Goal: Task Accomplishment & Management: Manage account settings

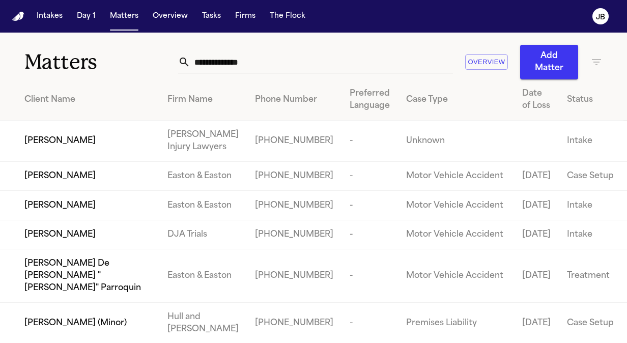
drag, startPoint x: 279, startPoint y: 63, endPoint x: 119, endPoint y: 54, distance: 160.1
click at [119, 54] on div "Matters Overview Add Matter" at bounding box center [313, 56] width 627 height 47
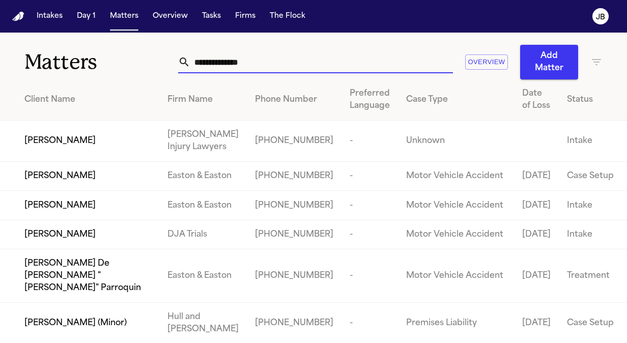
click at [224, 61] on input "text" at bounding box center [321, 62] width 263 height 22
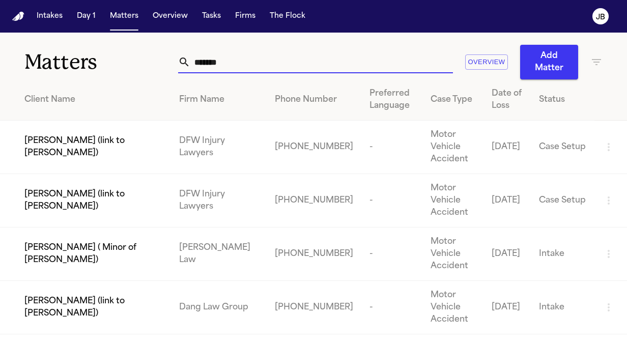
type input "******"
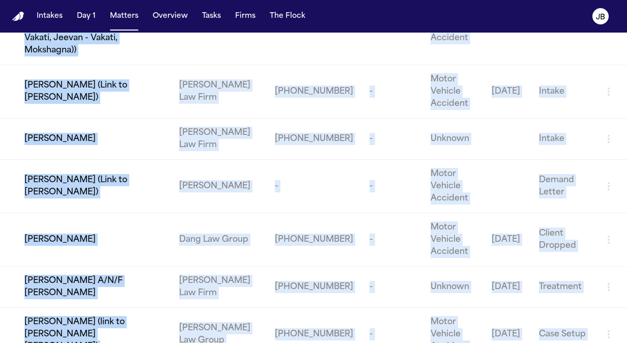
scroll to position [421, 0]
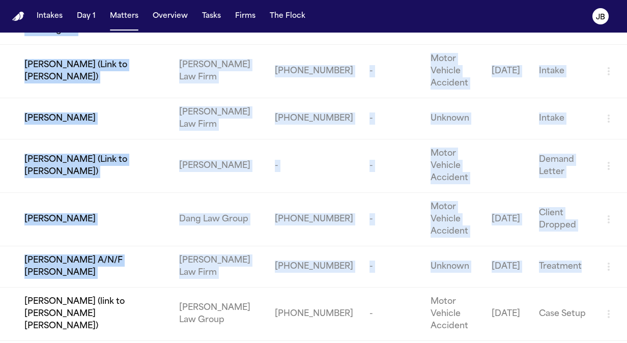
drag, startPoint x: 594, startPoint y: 96, endPoint x: 579, endPoint y: 223, distance: 128.2
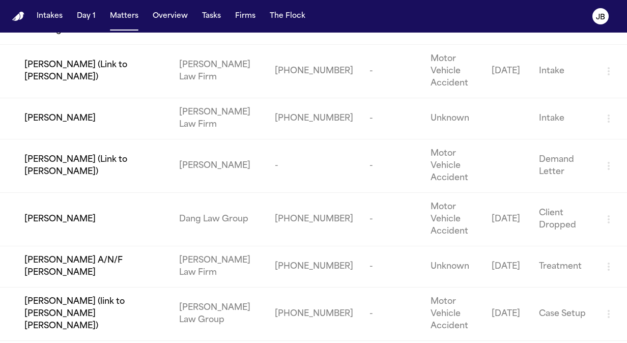
click at [534, 15] on nav "Intakes Day 1 Matters Overview Tasks Firms The [PERSON_NAME]" at bounding box center [313, 16] width 627 height 33
click at [504, 98] on td at bounding box center [507, 118] width 47 height 41
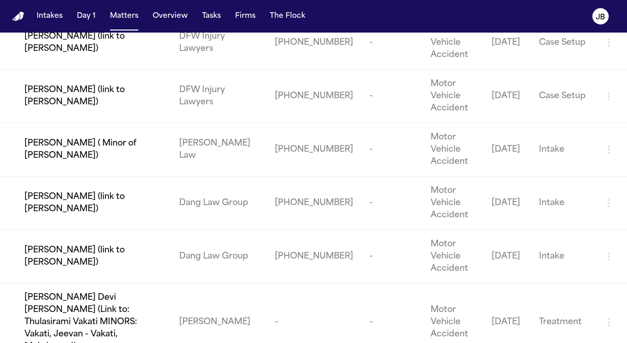
scroll to position [0, 0]
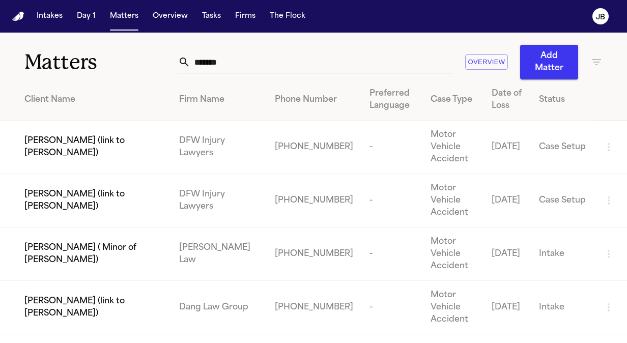
click at [247, 102] on div "Firm Name" at bounding box center [219, 100] width 80 height 12
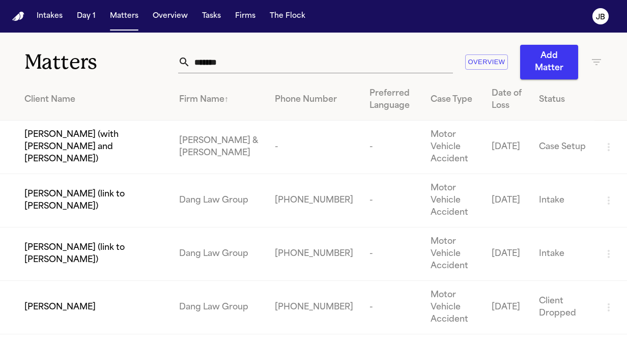
click at [598, 68] on div "****** Overview Add Matter" at bounding box center [390, 62] width 425 height 35
click at [596, 59] on icon "button" at bounding box center [596, 62] width 9 height 6
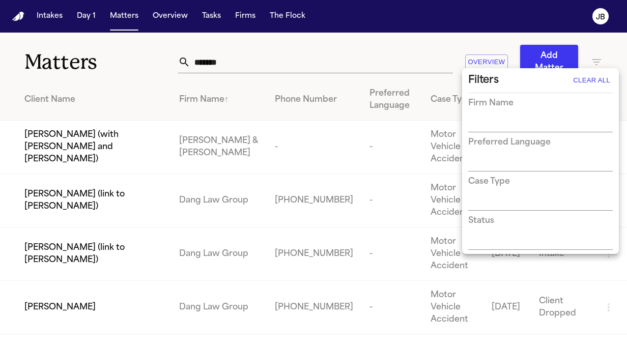
click at [506, 116] on div "Firm Name" at bounding box center [540, 114] width 145 height 35
click at [498, 126] on input "text" at bounding box center [532, 125] width 129 height 14
type input "*****"
click at [504, 145] on li "[PERSON_NAME] Law Firm" at bounding box center [540, 145] width 145 height 18
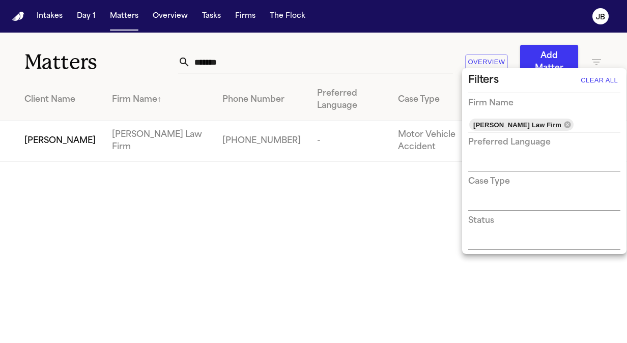
click at [98, 129] on div at bounding box center [313, 171] width 627 height 343
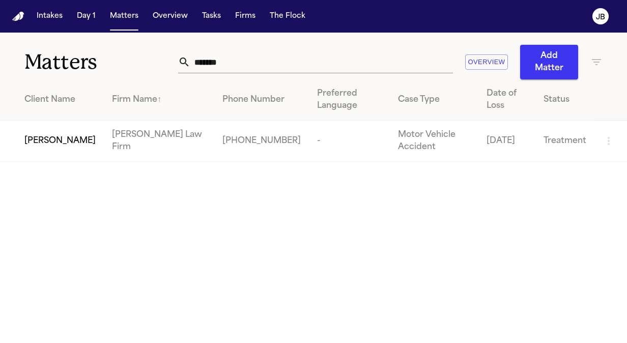
click at [84, 135] on span "[PERSON_NAME]" at bounding box center [59, 141] width 71 height 12
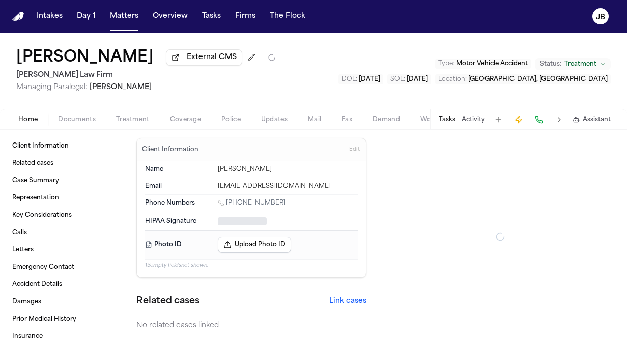
type textarea "*"
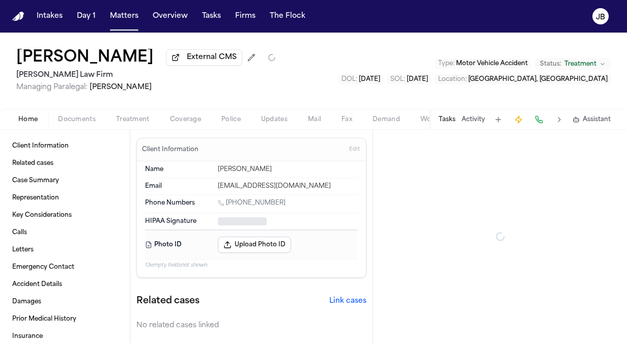
type textarea "*"
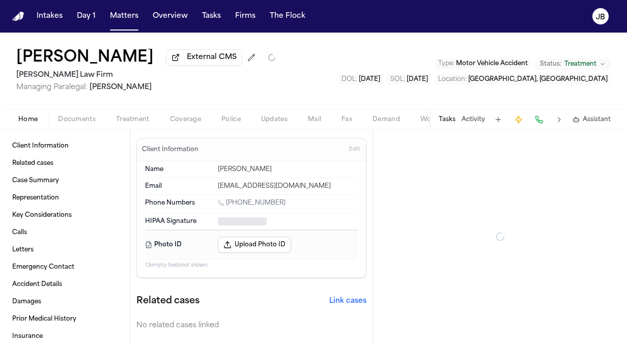
type textarea "*"
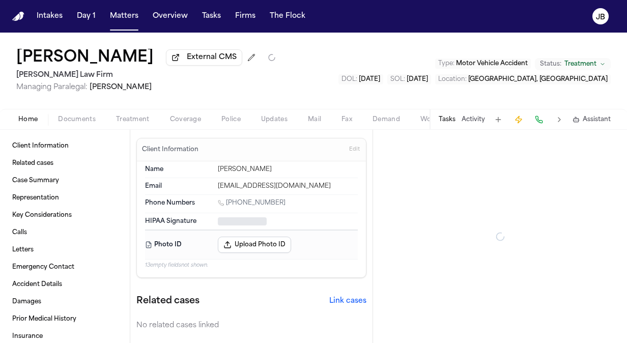
type textarea "*"
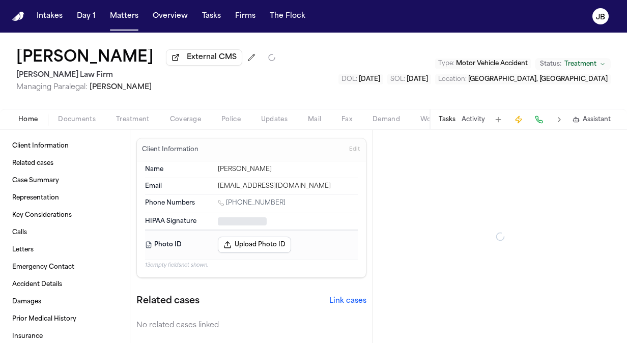
type textarea "*"
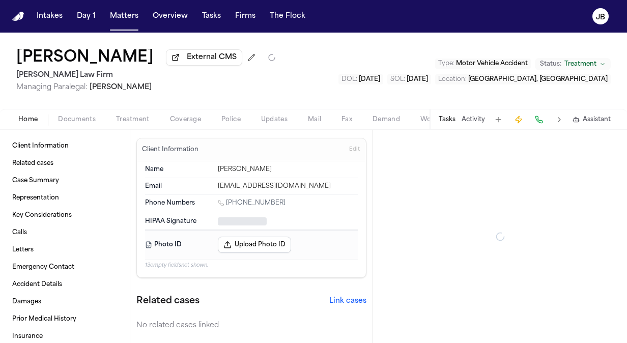
type textarea "*"
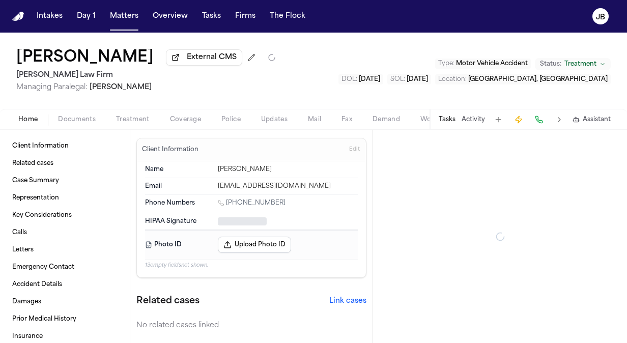
type textarea "*"
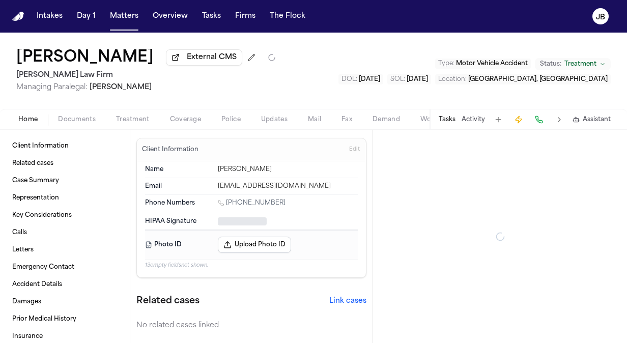
type textarea "*"
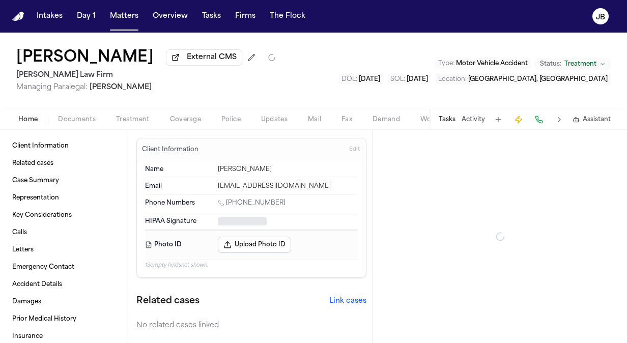
type textarea "*"
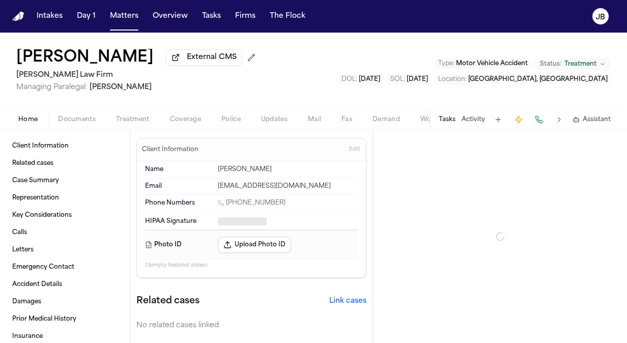
type textarea "*"
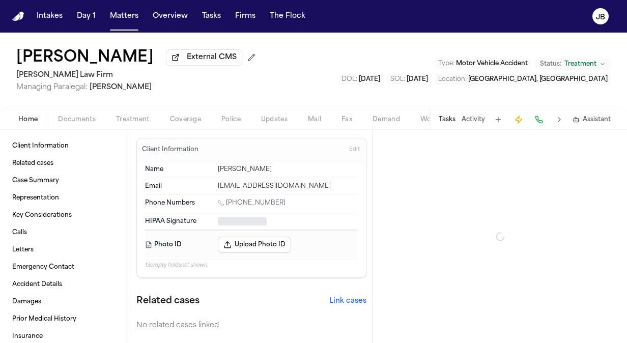
type textarea "*"
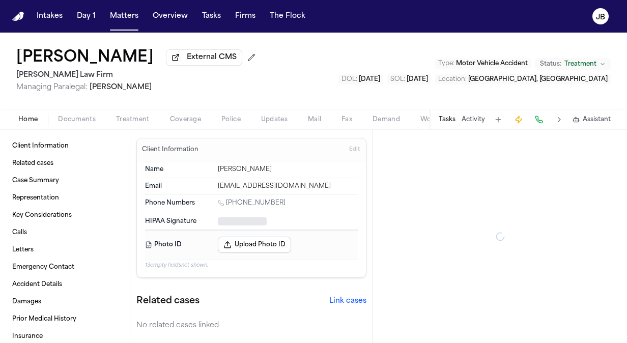
type textarea "*"
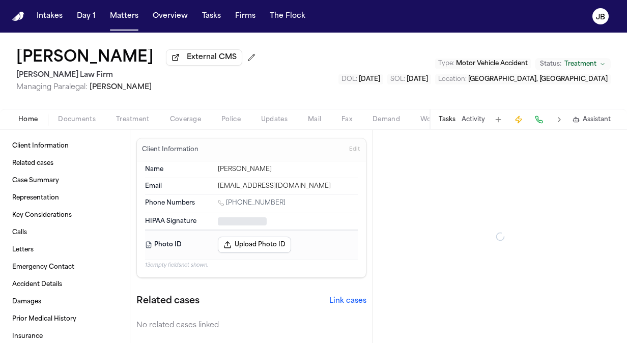
type textarea "*"
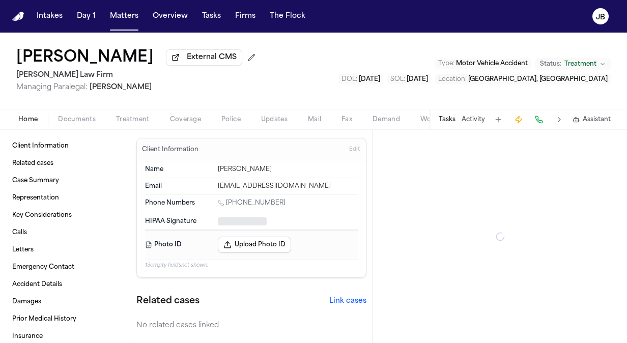
type textarea "*"
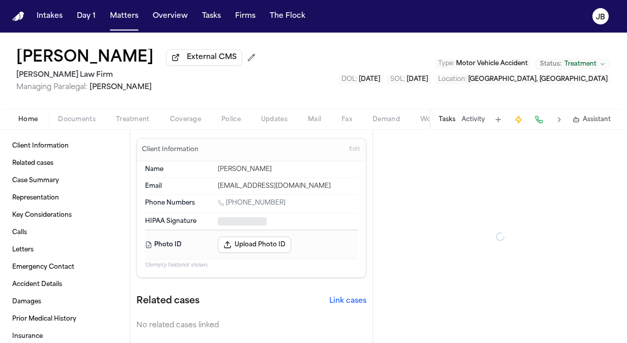
type textarea "*"
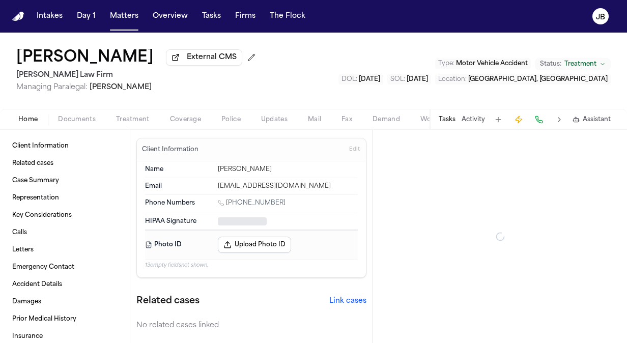
type textarea "*"
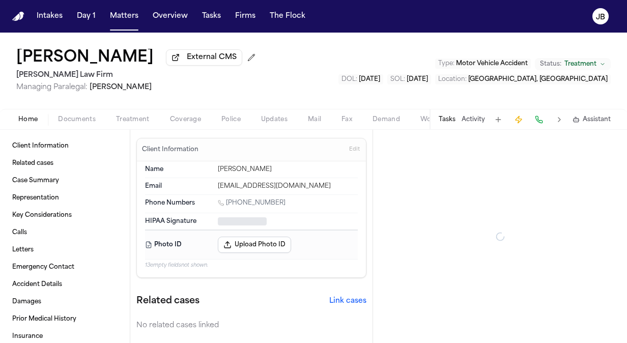
type textarea "*"
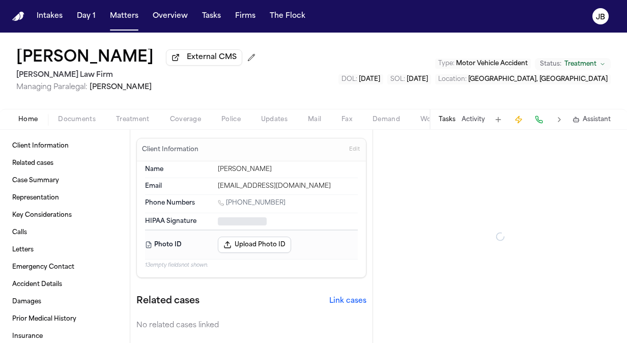
type textarea "*"
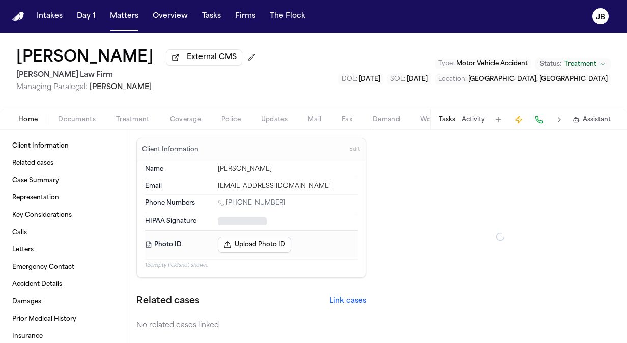
type textarea "*"
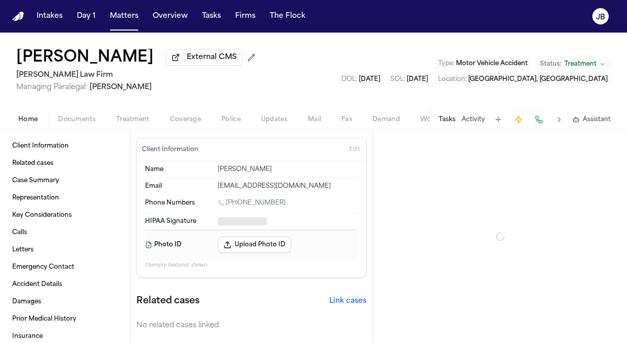
type textarea "*"
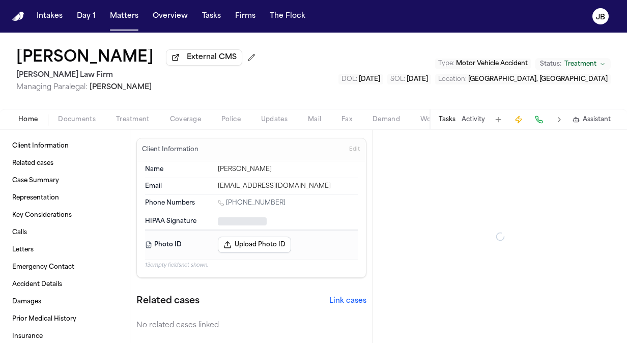
type textarea "*"
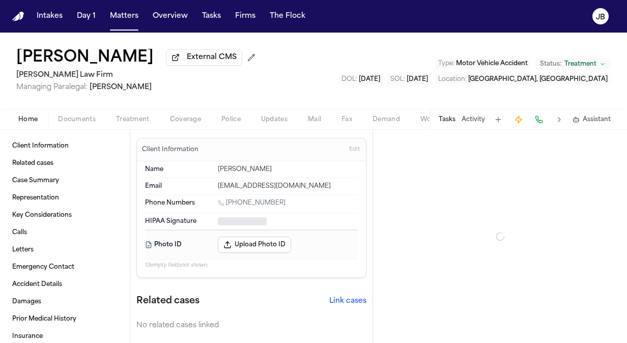
type textarea "*"
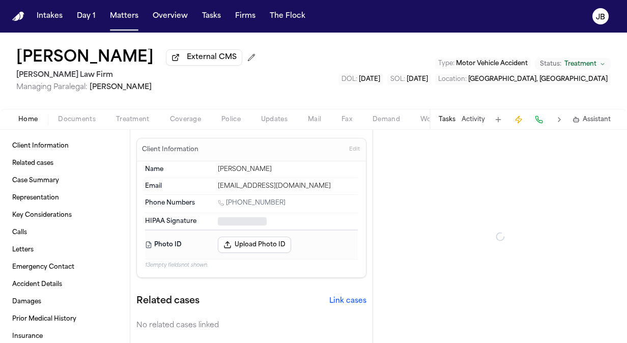
type textarea "*"
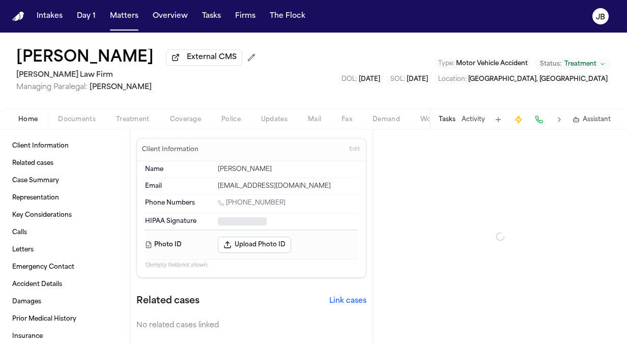
type textarea "*"
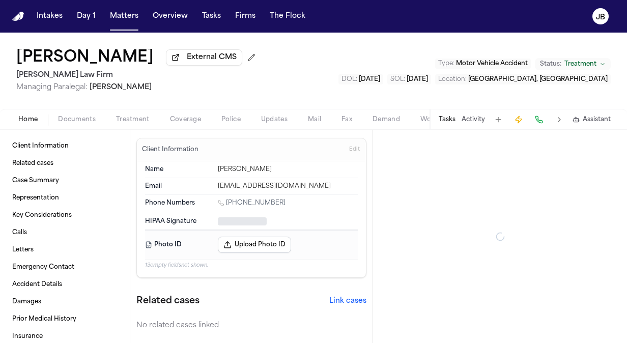
type textarea "*"
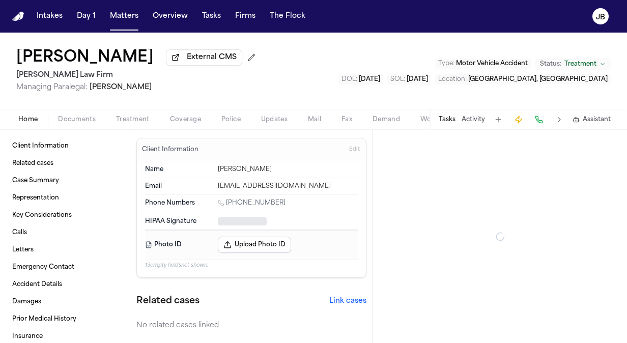
type textarea "*"
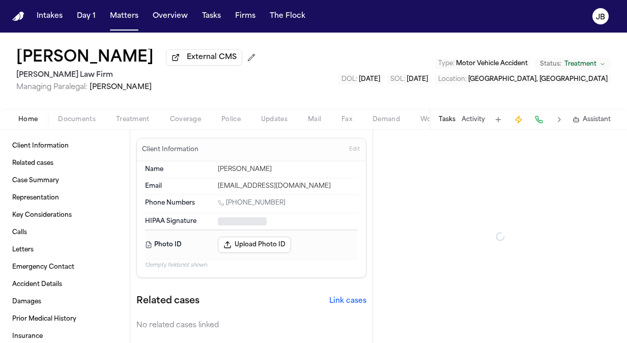
type textarea "*"
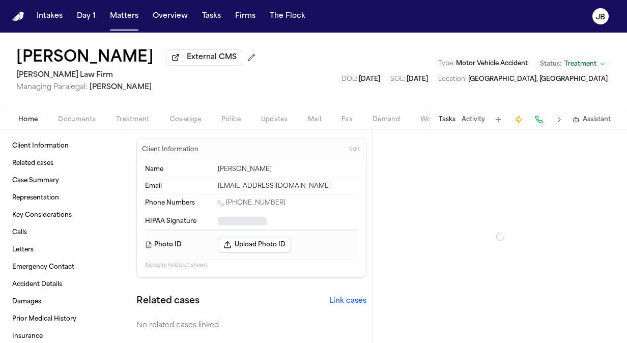
type textarea "*"
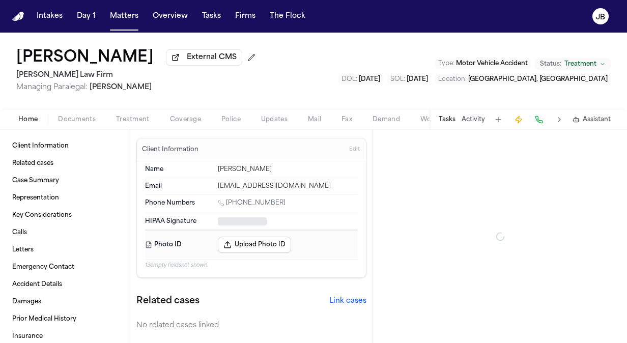
type textarea "*"
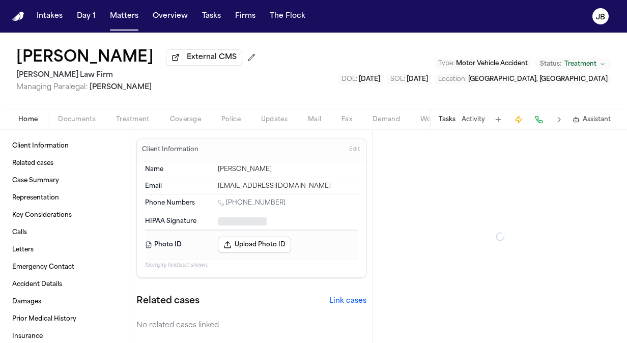
type textarea "*"
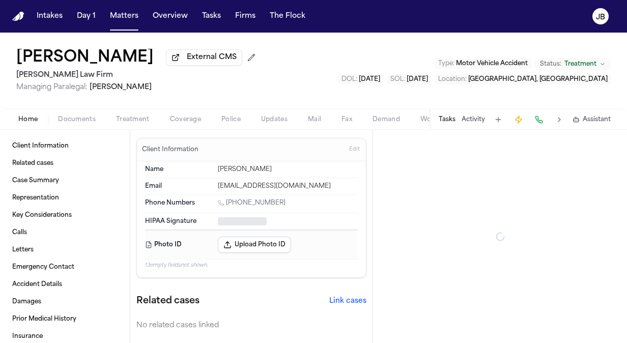
type textarea "*"
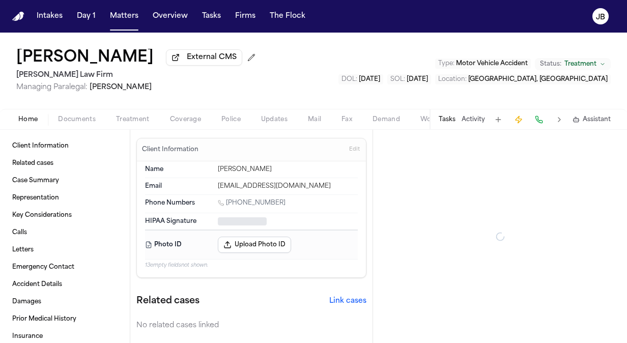
type textarea "*"
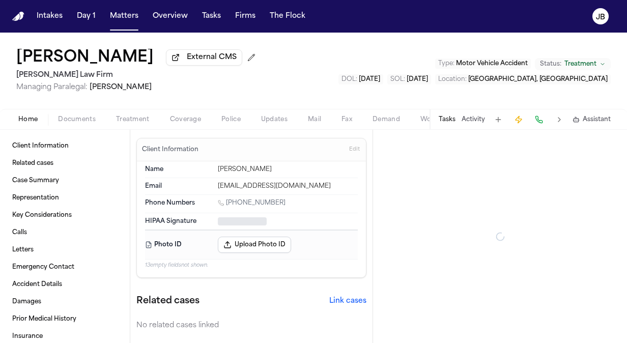
type textarea "*"
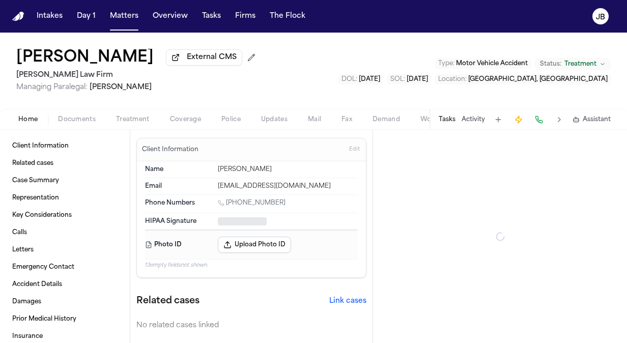
type textarea "*"
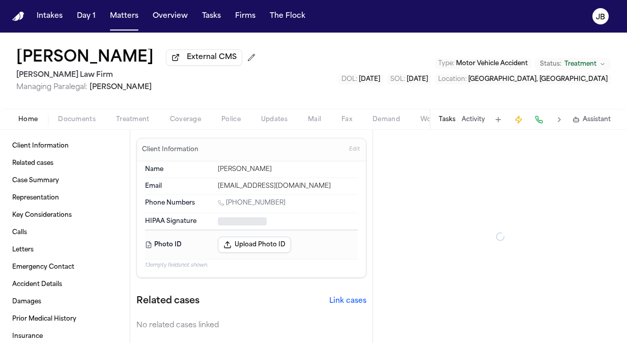
type textarea "*"
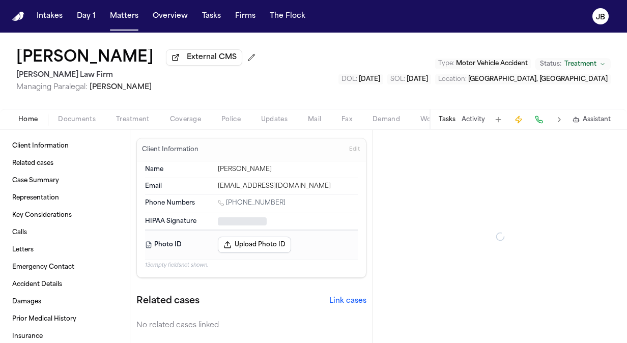
type textarea "*"
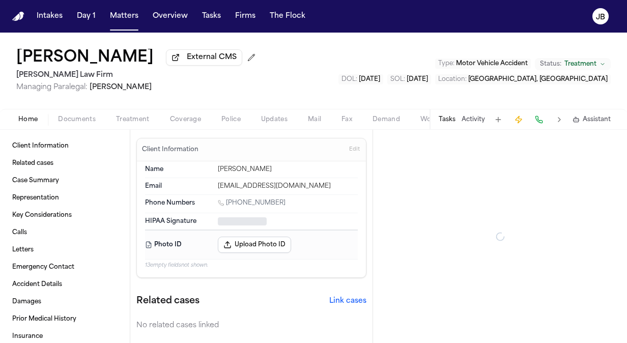
type textarea "*"
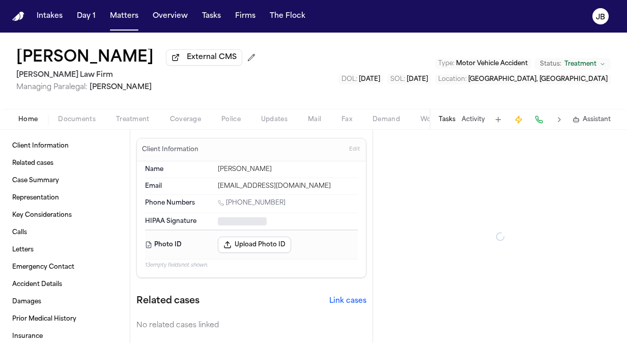
type textarea "*"
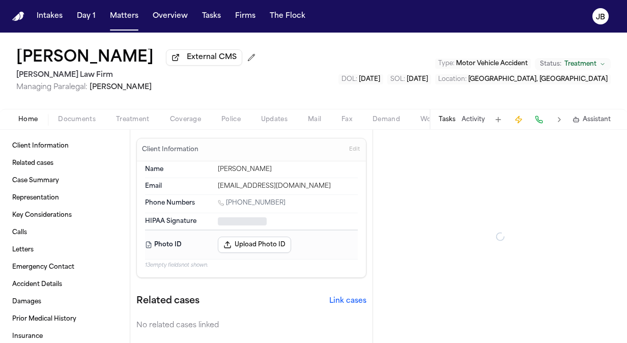
type textarea "*"
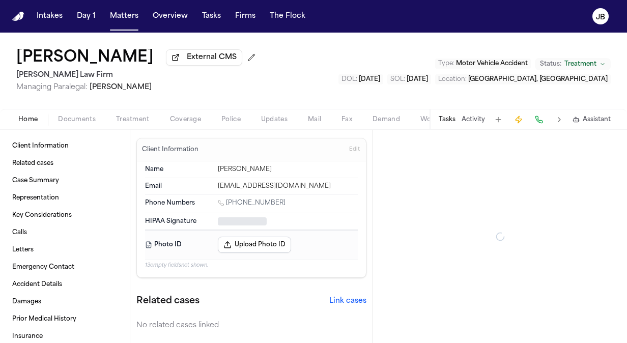
type textarea "*"
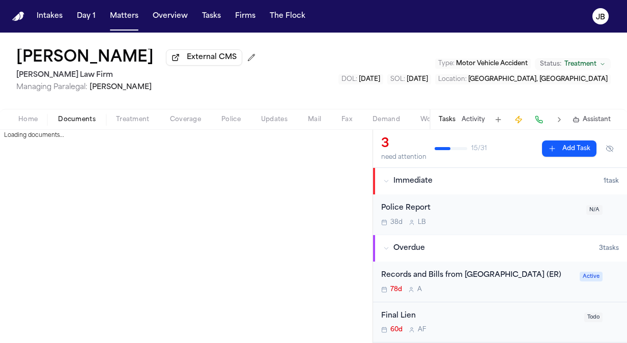
click at [82, 117] on span "Documents" at bounding box center [77, 120] width 38 height 8
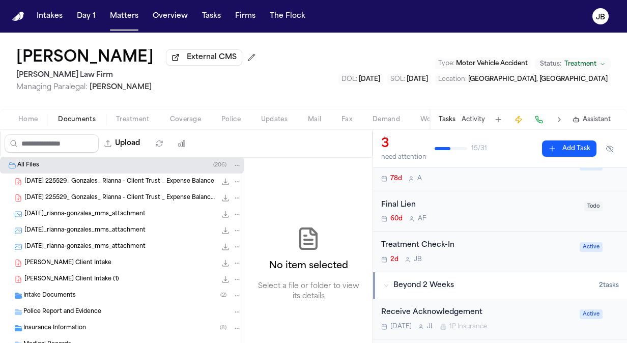
scroll to position [94, 0]
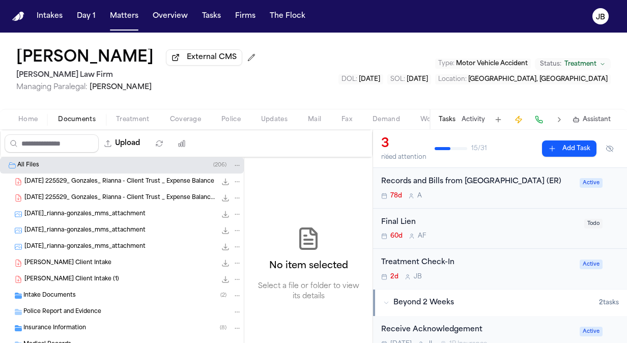
click at [504, 281] on div "2d [PERSON_NAME]" at bounding box center [477, 277] width 192 height 8
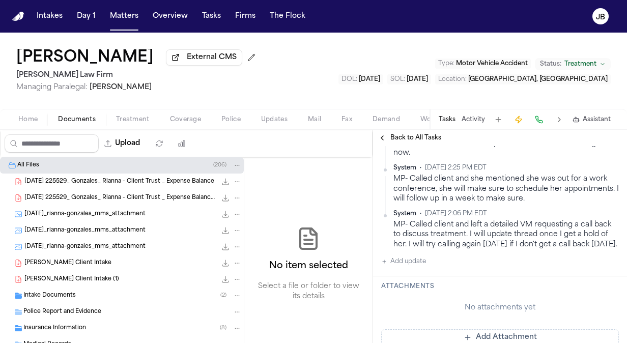
scroll to position [814, 0]
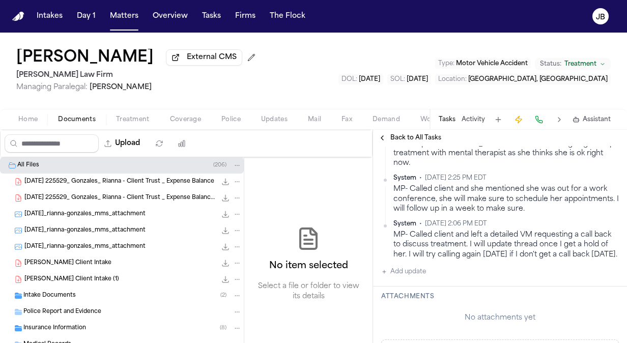
click at [413, 272] on button "Add update" at bounding box center [403, 272] width 45 height 12
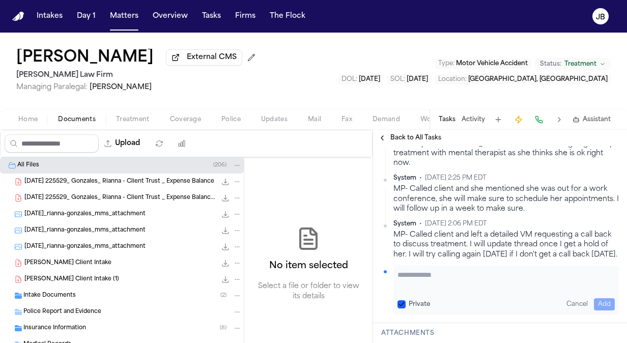
click at [426, 273] on textarea "Add your update" at bounding box center [506, 280] width 217 height 20
paste textarea "**********"
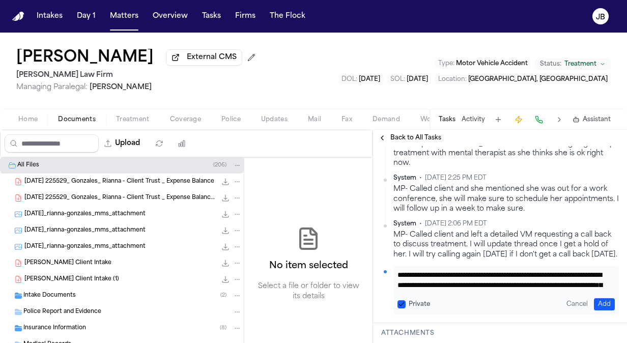
scroll to position [39, 0]
click at [525, 293] on div "**********" at bounding box center [507, 290] width 226 height 49
drag, startPoint x: 492, startPoint y: 286, endPoint x: 417, endPoint y: 260, distance: 80.2
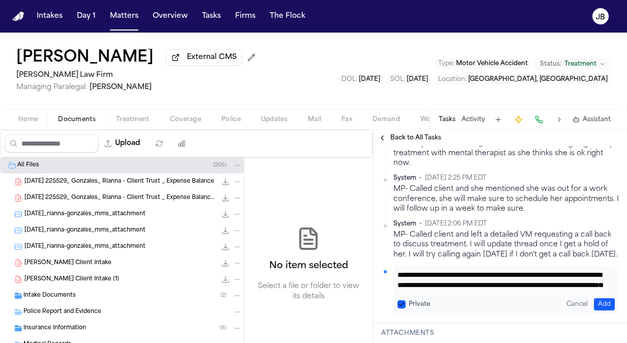
click at [415, 293] on div "**********" at bounding box center [507, 290] width 226 height 49
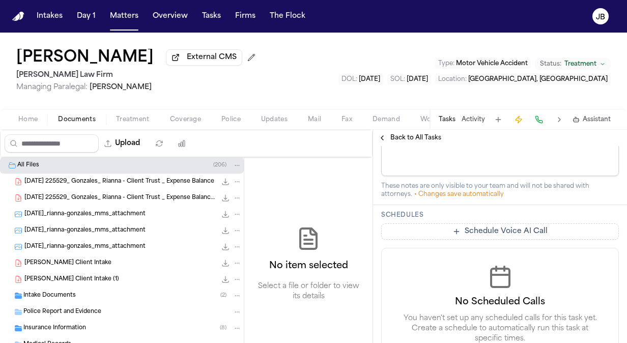
drag, startPoint x: 486, startPoint y: 272, endPoint x: 563, endPoint y: 354, distance: 112.7
click at [563, 343] on html "Intakes Day 1 Matters Overview Tasks Firms The [PERSON_NAME] [PERSON_NAME] Exte…" at bounding box center [313, 171] width 627 height 343
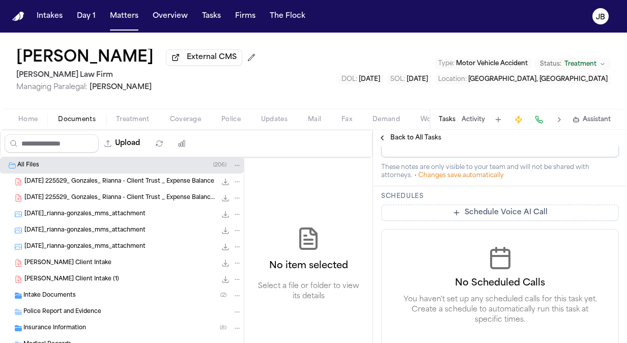
scroll to position [10, 0]
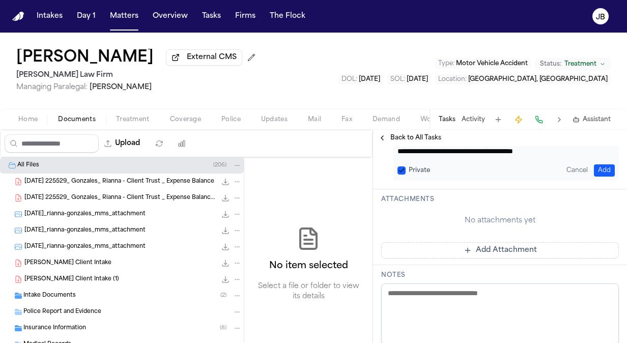
click at [600, 172] on button "Add" at bounding box center [604, 170] width 21 height 12
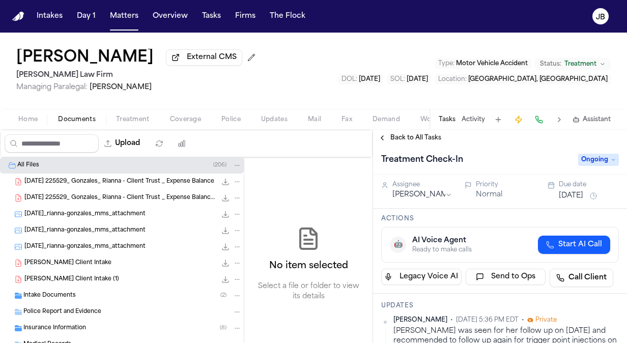
scroll to position [0, 0]
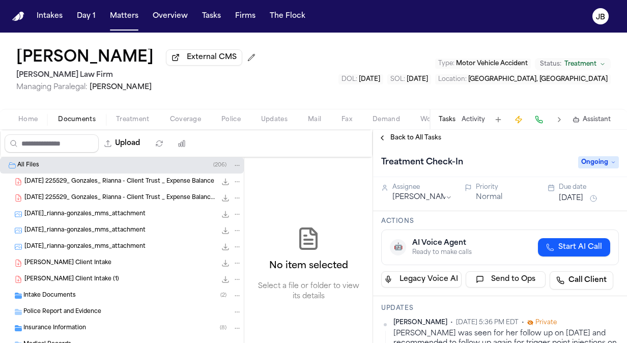
click at [585, 159] on span "Ongoing" at bounding box center [598, 162] width 41 height 12
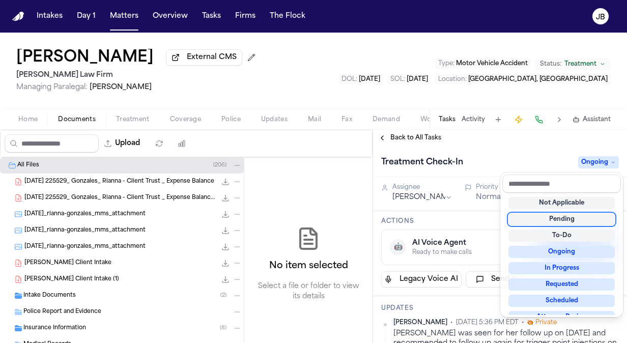
click at [459, 155] on div "Treatment Check-In Ongoing" at bounding box center [500, 162] width 238 height 16
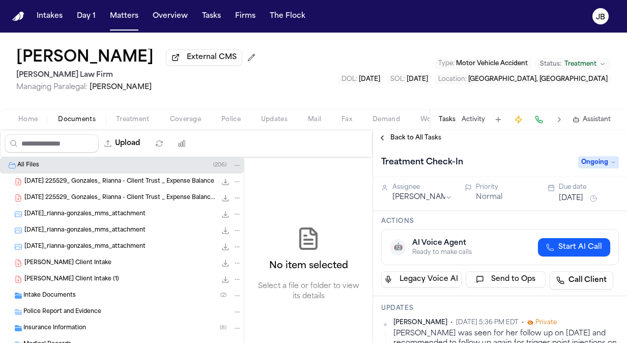
click at [564, 195] on button "[DATE]" at bounding box center [571, 198] width 24 height 10
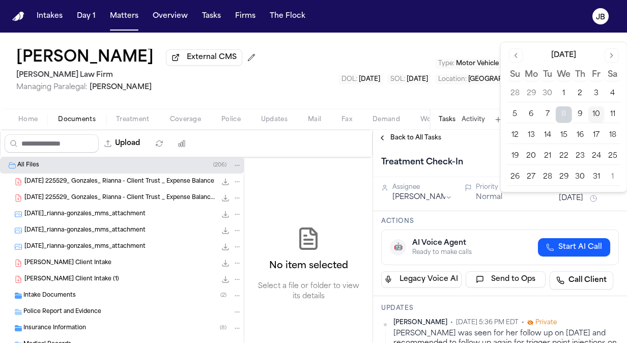
click at [536, 152] on button "20" at bounding box center [531, 156] width 16 height 16
click at [315, 73] on div "[PERSON_NAME] External CMS [PERSON_NAME] Law Firm Managing Paralegal: [PERSON_N…" at bounding box center [313, 71] width 627 height 76
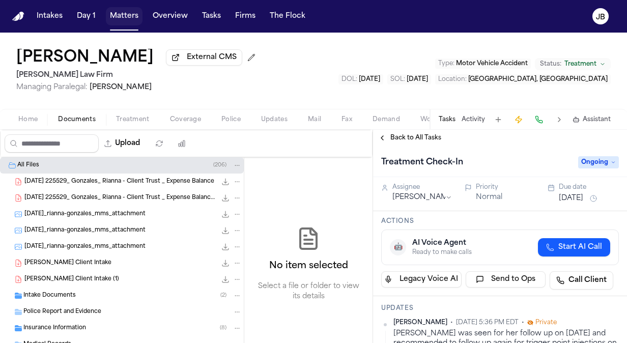
click at [132, 18] on button "Matters" at bounding box center [124, 16] width 37 height 18
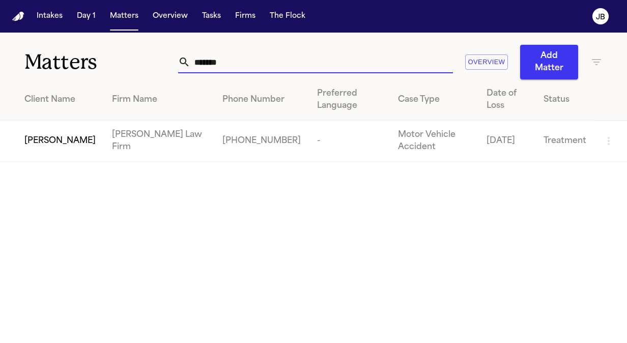
drag, startPoint x: 236, startPoint y: 65, endPoint x: 139, endPoint y: 56, distance: 97.1
click at [139, 56] on div "Matters ****** Overview Add Matter" at bounding box center [313, 56] width 627 height 47
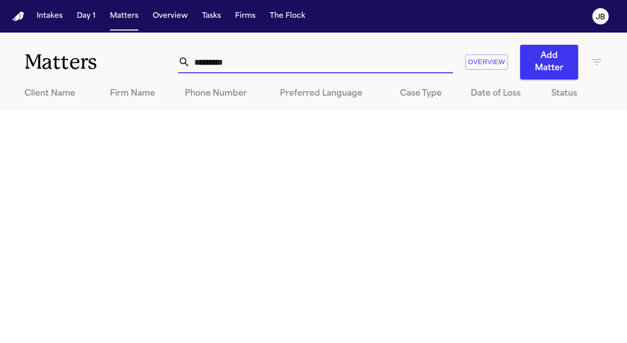
click at [600, 63] on icon "button" at bounding box center [597, 62] width 12 height 12
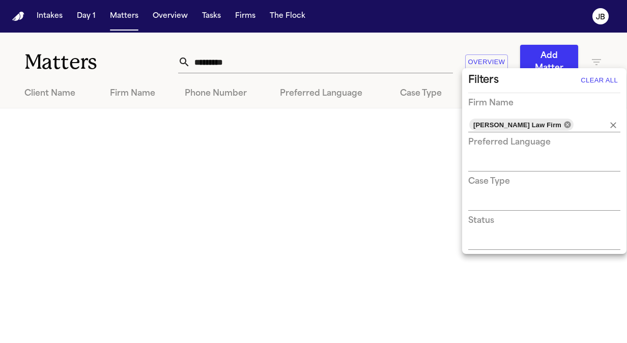
click at [564, 123] on icon at bounding box center [567, 124] width 7 height 7
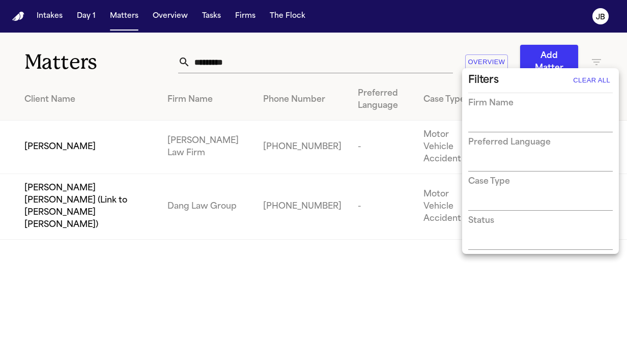
click at [97, 131] on div at bounding box center [313, 171] width 627 height 343
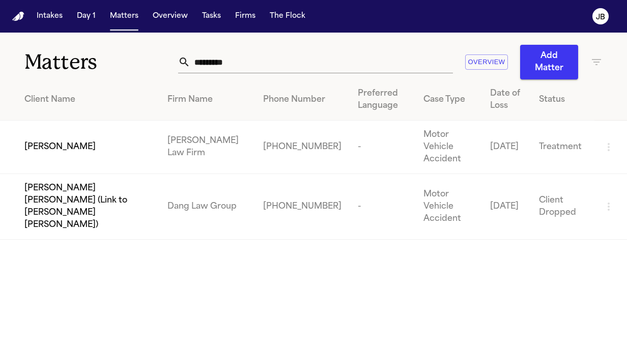
click at [46, 141] on span "[PERSON_NAME]" at bounding box center [59, 147] width 71 height 12
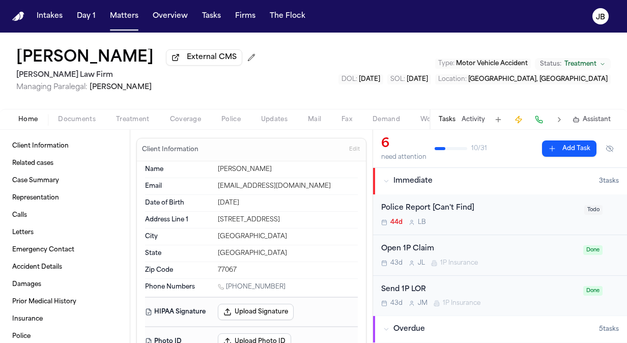
click at [80, 123] on button "Documents" at bounding box center [77, 120] width 58 height 12
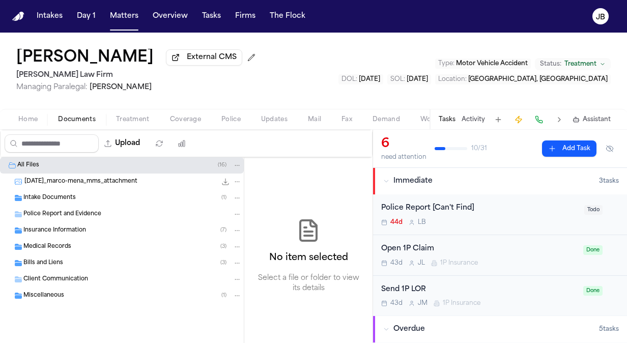
click at [92, 260] on div "Bills and Liens ( 3 )" at bounding box center [132, 263] width 218 height 9
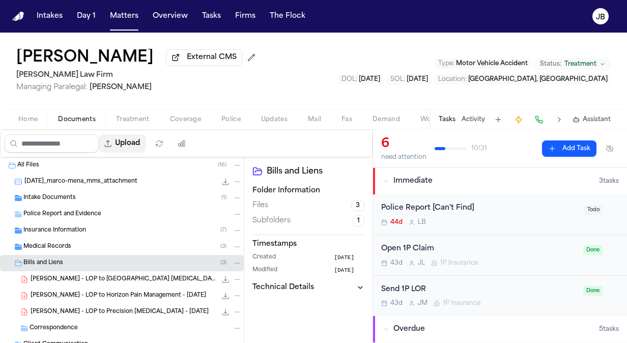
click at [131, 139] on button "Upload" at bounding box center [122, 143] width 47 height 18
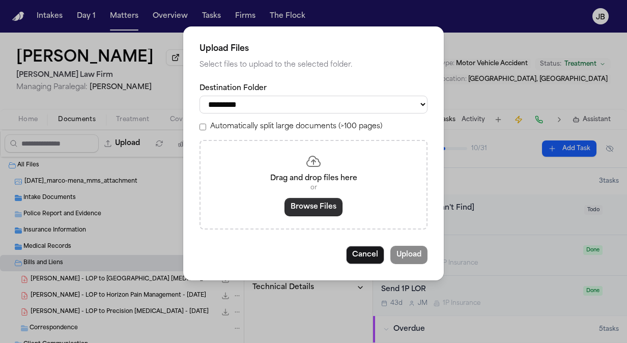
click at [321, 207] on button "Browse Files" at bounding box center [314, 207] width 58 height 18
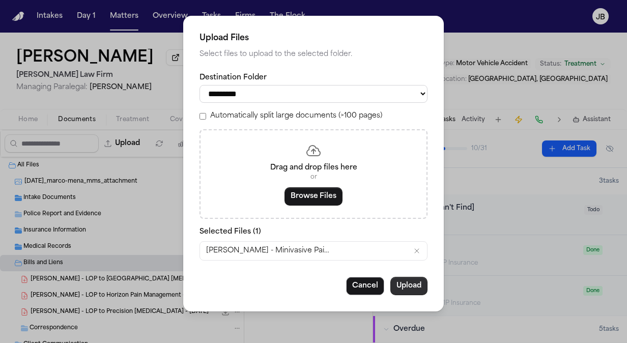
click at [405, 279] on button "Upload" at bounding box center [409, 286] width 37 height 18
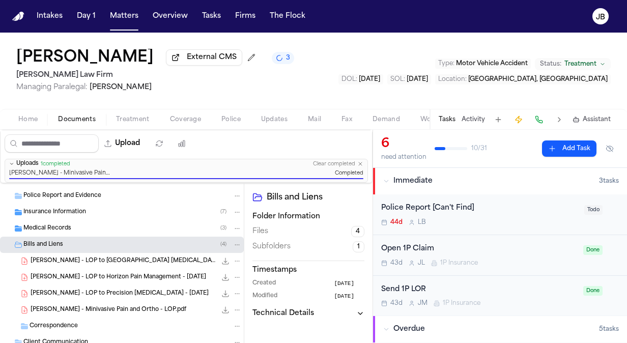
scroll to position [65, 0]
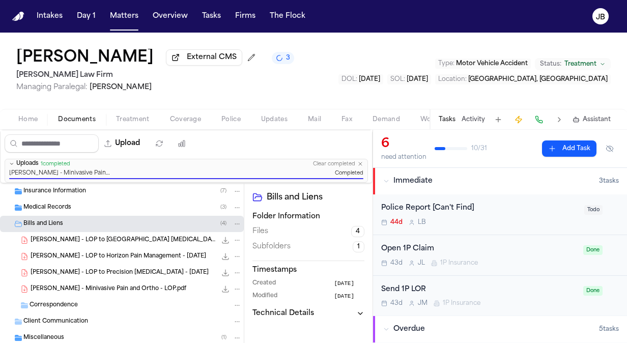
click at [69, 337] on div "Miscellaneous ( 1 )" at bounding box center [132, 338] width 218 height 9
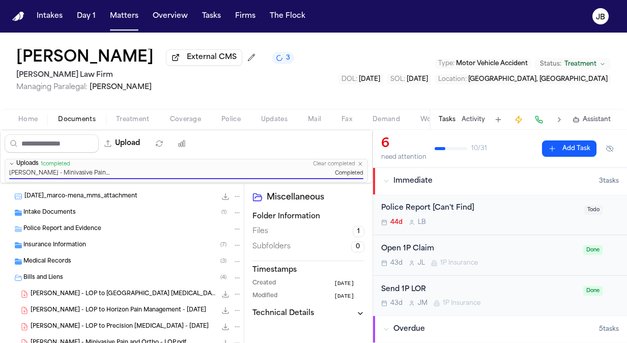
scroll to position [9, 0]
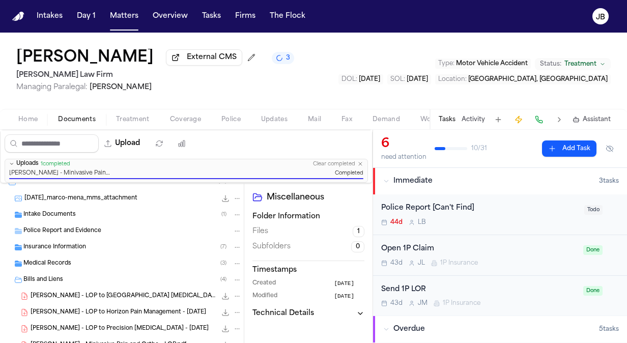
click at [66, 260] on span "Medical Records" at bounding box center [47, 264] width 48 height 9
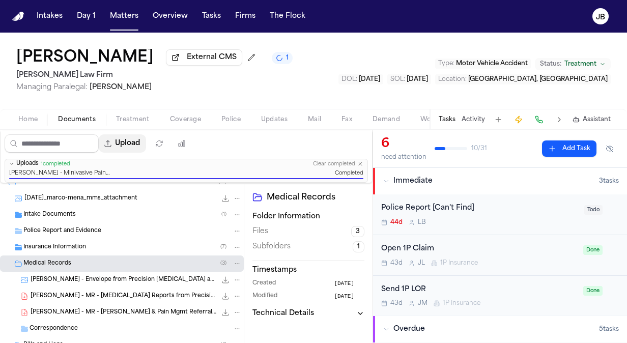
click at [141, 142] on button "Upload" at bounding box center [122, 143] width 47 height 18
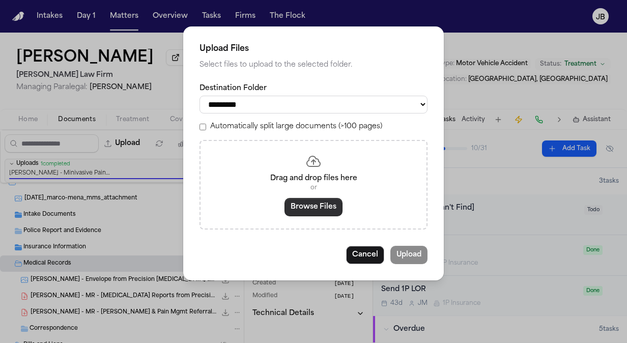
click at [310, 212] on button "Browse Files" at bounding box center [314, 207] width 58 height 18
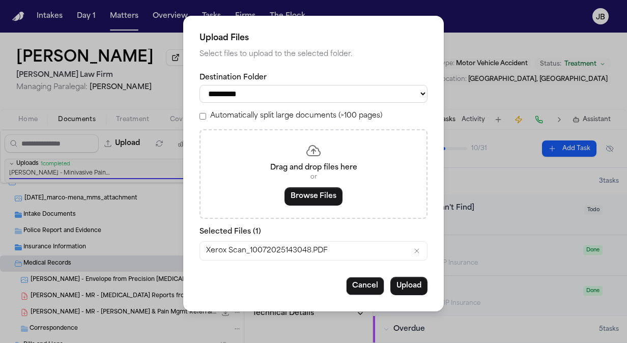
click at [384, 251] on div "Xerox Scan_10072025143048.PDF" at bounding box center [313, 251] width 227 height 18
click at [417, 247] on icon "Remove Xerox Scan_10072025143048.PDF" at bounding box center [417, 251] width 8 height 8
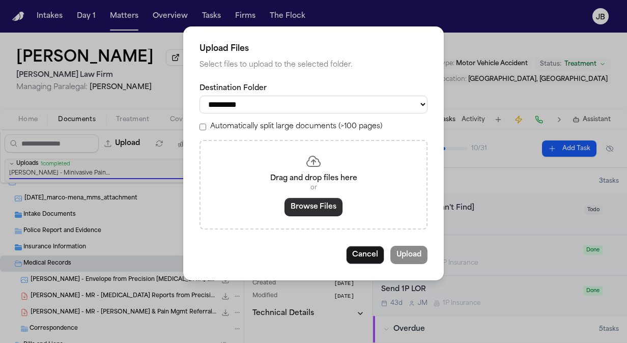
click at [298, 201] on button "Browse Files" at bounding box center [314, 207] width 58 height 18
click at [311, 204] on button "Browse Files" at bounding box center [314, 207] width 58 height 18
click at [302, 199] on button "Browse Files" at bounding box center [314, 207] width 58 height 18
click at [353, 248] on button "Cancel" at bounding box center [365, 255] width 38 height 18
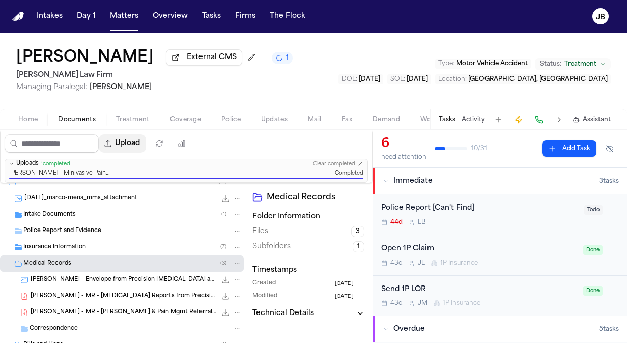
click at [135, 146] on button "Upload" at bounding box center [122, 143] width 47 height 18
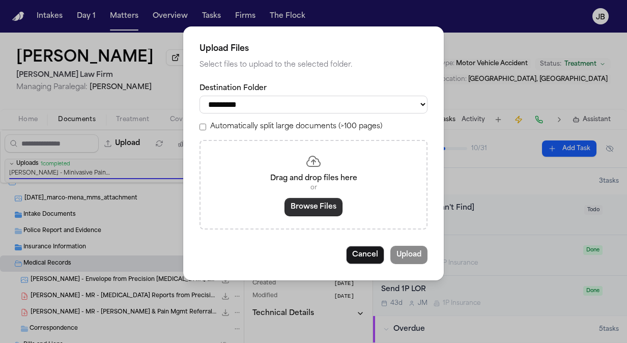
click at [296, 201] on button "Browse Files" at bounding box center [314, 207] width 58 height 18
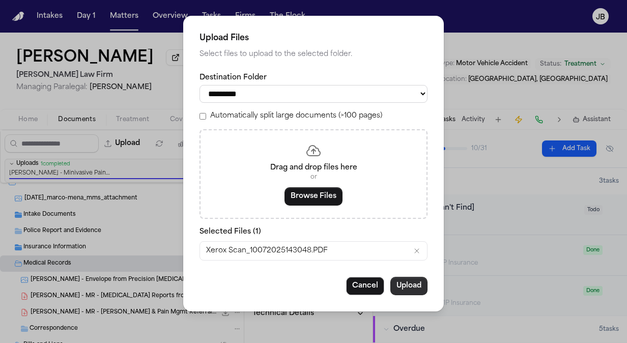
click at [415, 289] on button "Upload" at bounding box center [409, 286] width 37 height 18
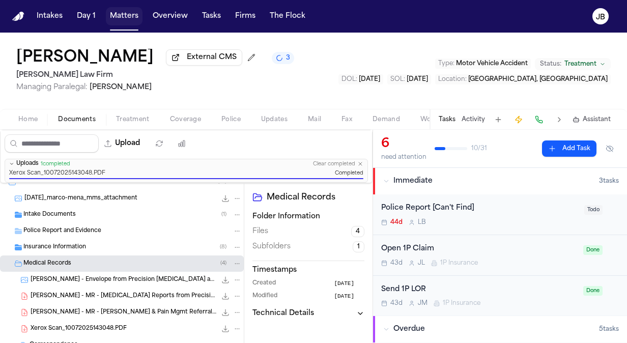
click at [124, 20] on button "Matters" at bounding box center [124, 16] width 37 height 18
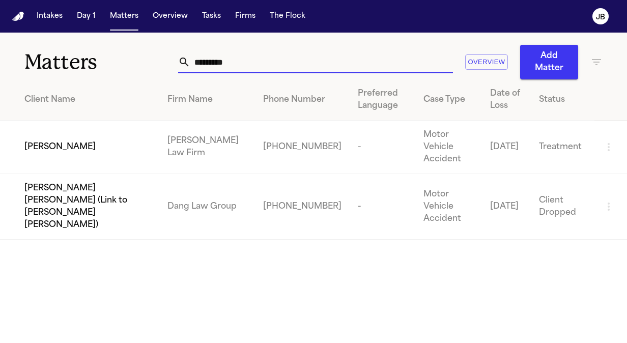
drag, startPoint x: 238, startPoint y: 64, endPoint x: 75, endPoint y: 66, distance: 162.9
click at [75, 66] on div "Matters ********* Overview Add Matter" at bounding box center [313, 56] width 627 height 47
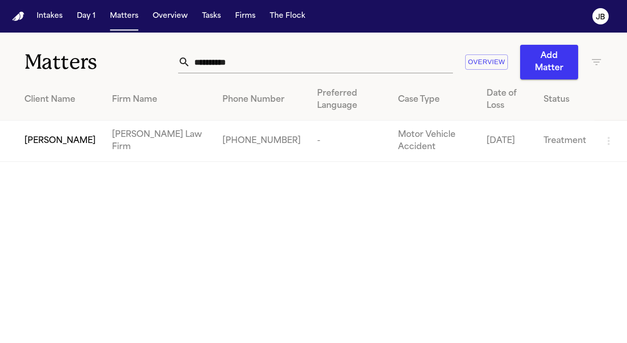
click at [77, 141] on td "[PERSON_NAME]" at bounding box center [52, 141] width 104 height 41
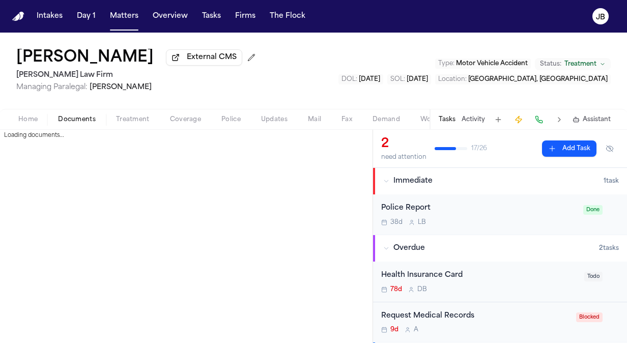
click at [66, 116] on span "Documents" at bounding box center [77, 120] width 38 height 8
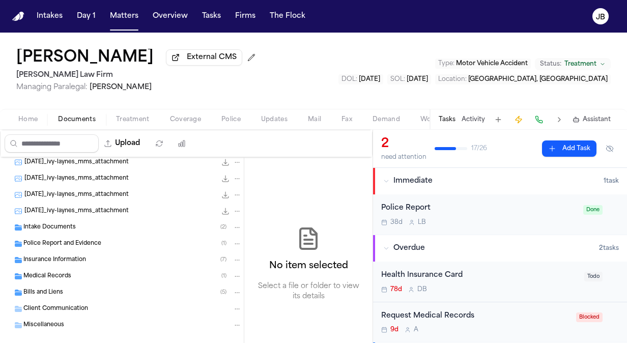
scroll to position [163, 0]
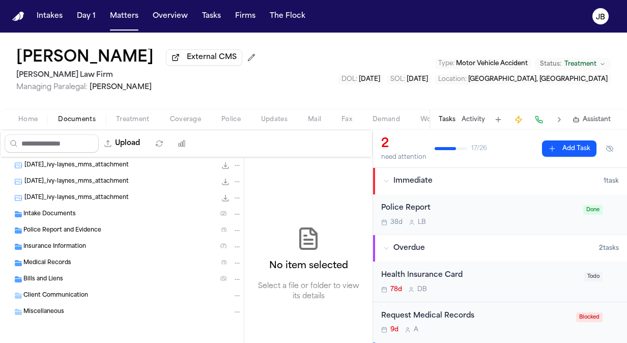
click at [50, 265] on span "Medical Records" at bounding box center [47, 263] width 48 height 9
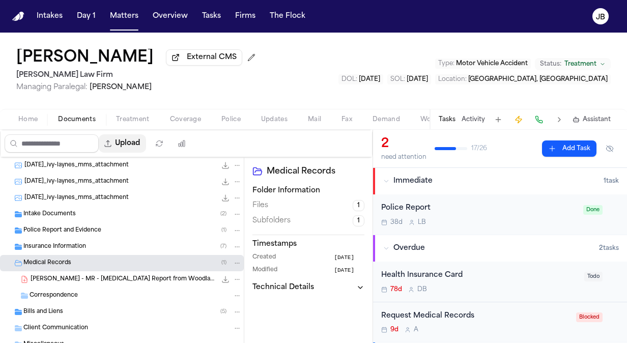
click at [133, 144] on button "Upload" at bounding box center [122, 143] width 47 height 18
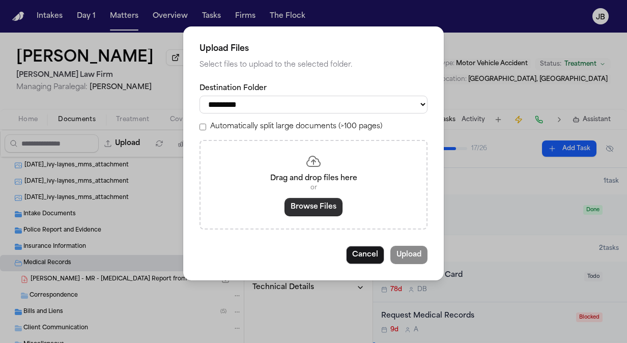
click at [326, 207] on button "Browse Files" at bounding box center [314, 207] width 58 height 18
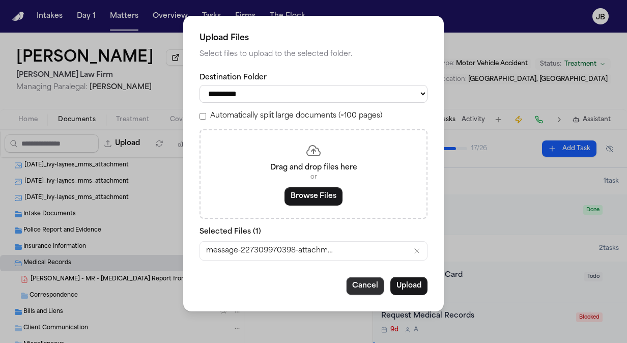
click at [361, 284] on button "Cancel" at bounding box center [365, 286] width 38 height 18
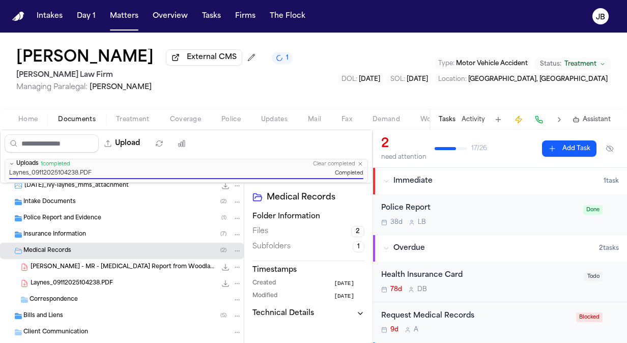
scroll to position [212, 0]
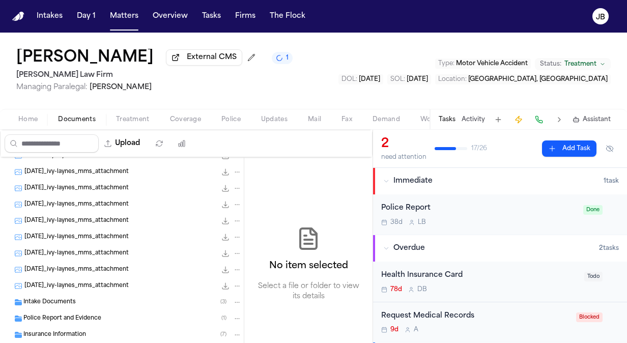
scroll to position [163, 0]
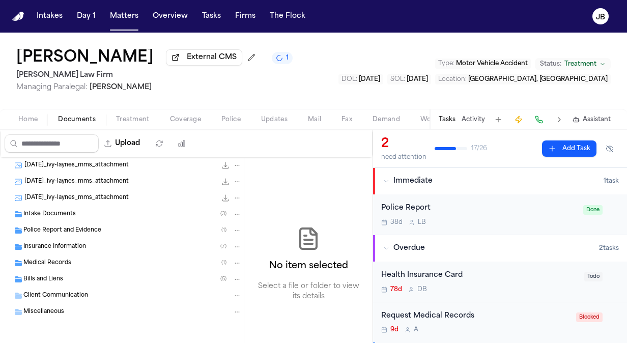
click at [64, 261] on span "Medical Records" at bounding box center [47, 263] width 48 height 9
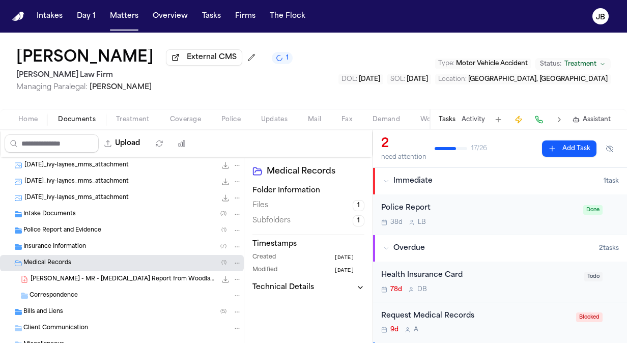
click at [77, 310] on div "Bills and Liens ( 5 )" at bounding box center [132, 312] width 218 height 9
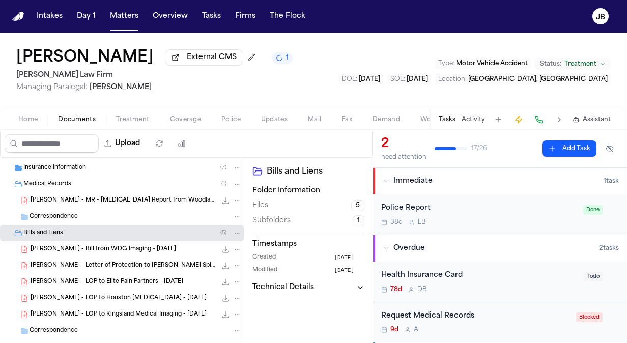
scroll to position [239, 0]
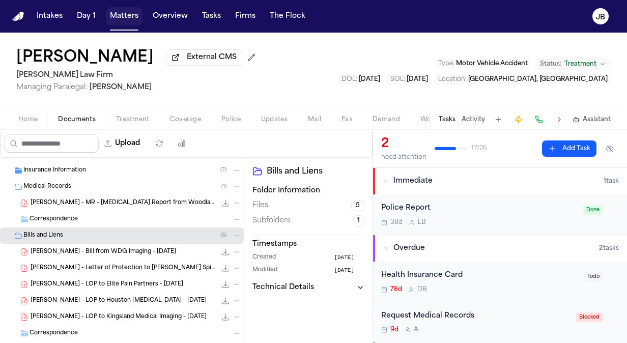
click at [124, 16] on button "Matters" at bounding box center [124, 16] width 37 height 18
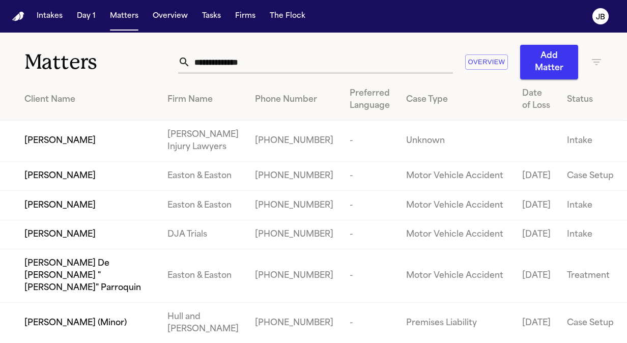
click at [258, 60] on input "text" at bounding box center [321, 62] width 263 height 22
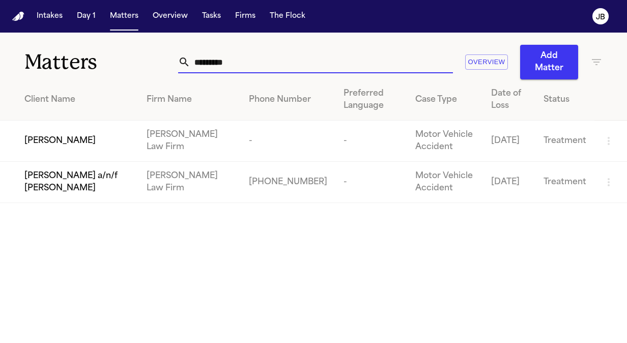
type input "*********"
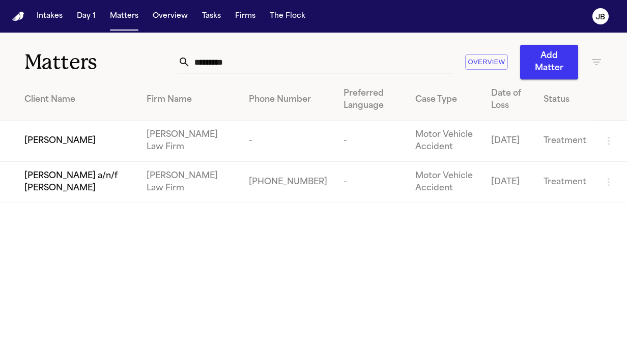
click at [64, 140] on span "[PERSON_NAME]" at bounding box center [59, 141] width 71 height 12
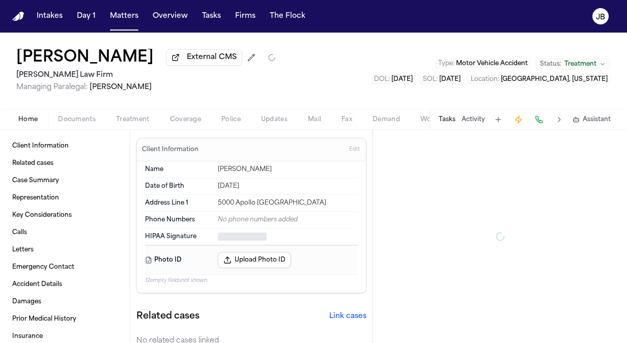
type textarea "*"
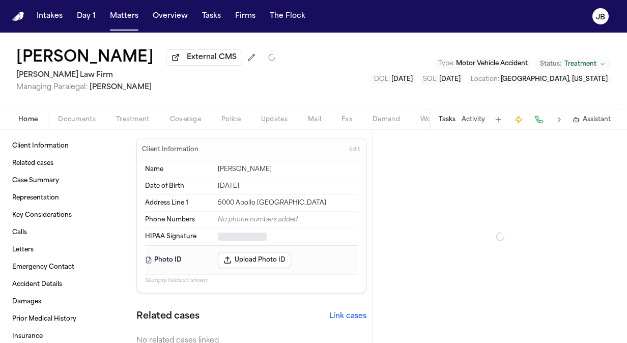
type textarea "*"
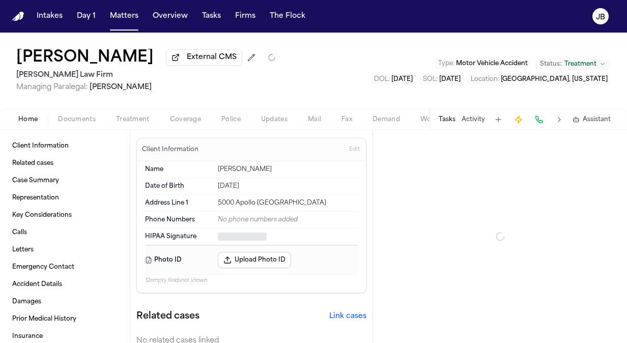
type textarea "*"
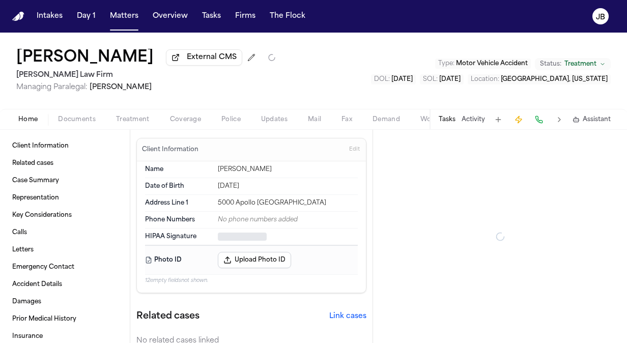
type textarea "*"
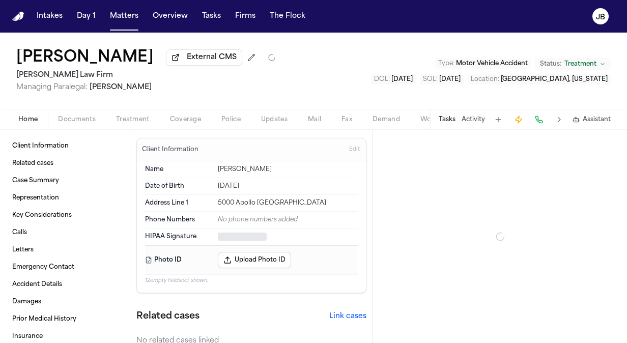
type textarea "*"
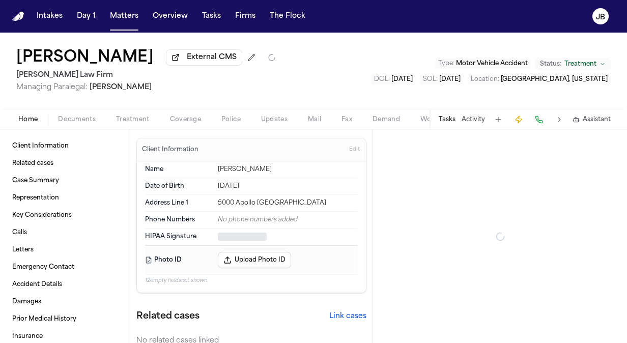
type textarea "*"
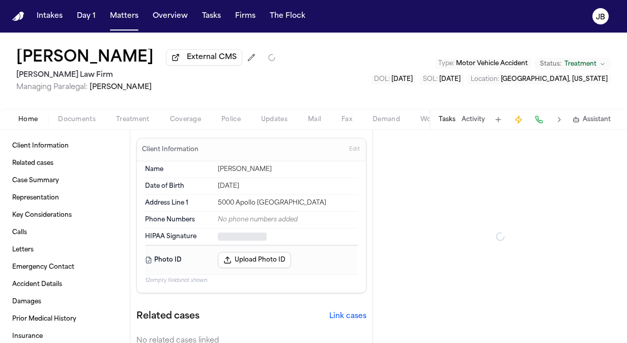
type textarea "*"
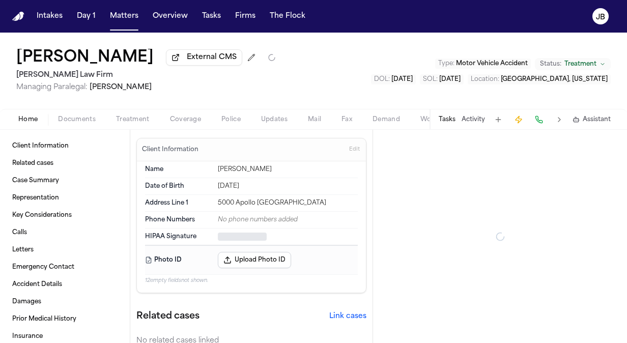
type textarea "*"
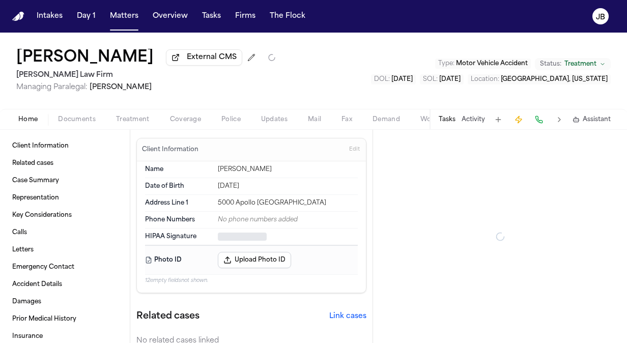
type textarea "*"
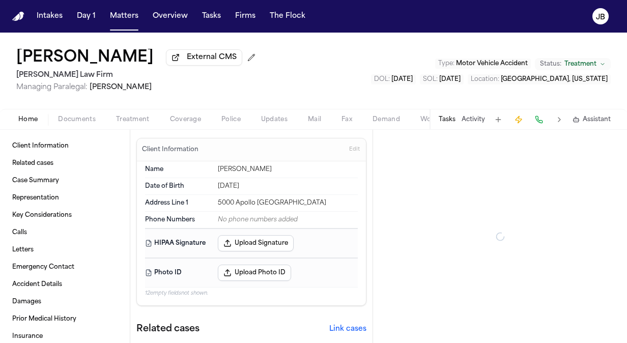
type textarea "*"
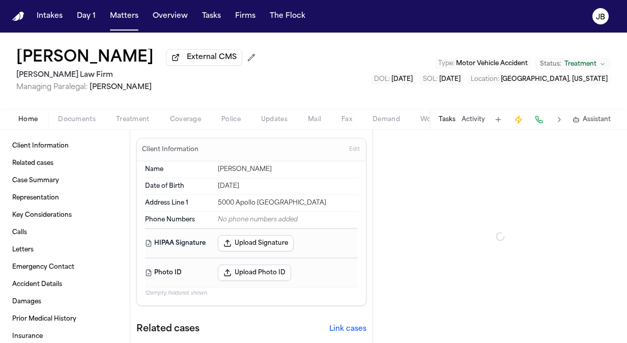
type textarea "*"
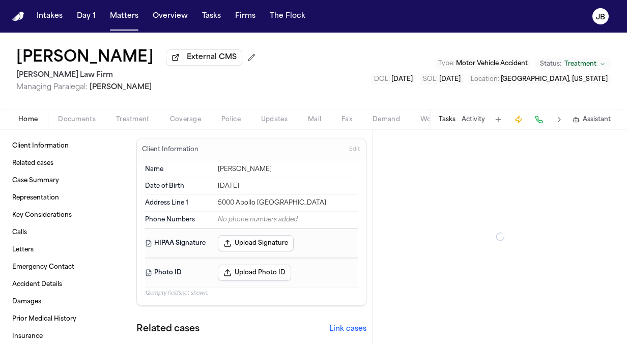
type textarea "*"
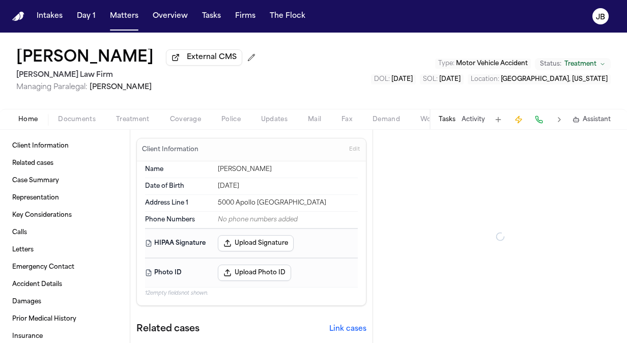
type textarea "*"
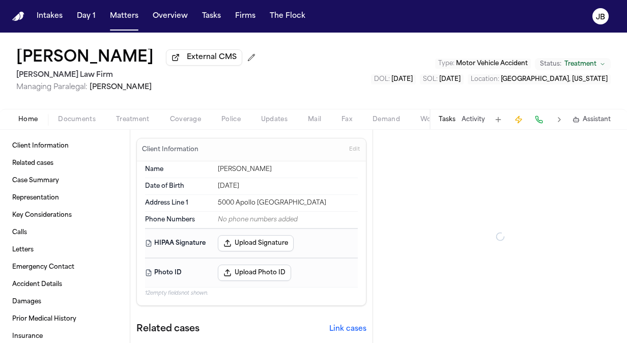
type textarea "*"
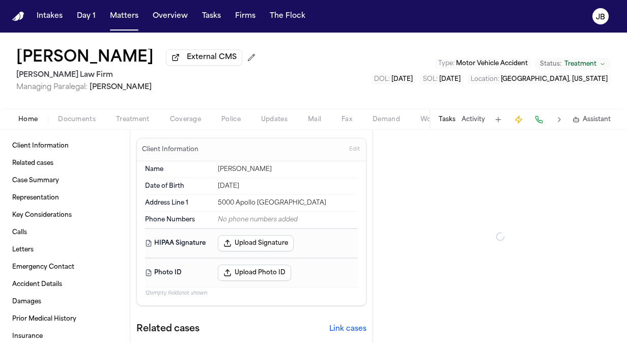
type textarea "*"
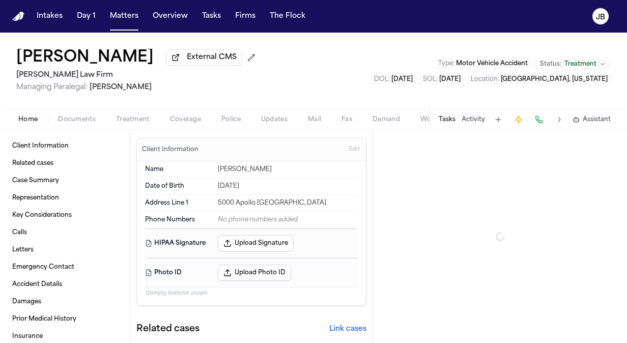
type textarea "*"
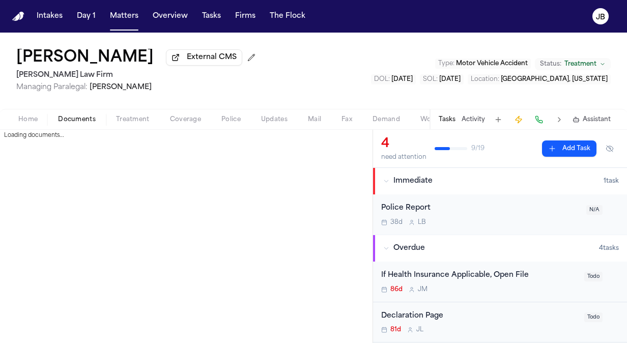
click at [79, 116] on span "Documents" at bounding box center [77, 120] width 38 height 8
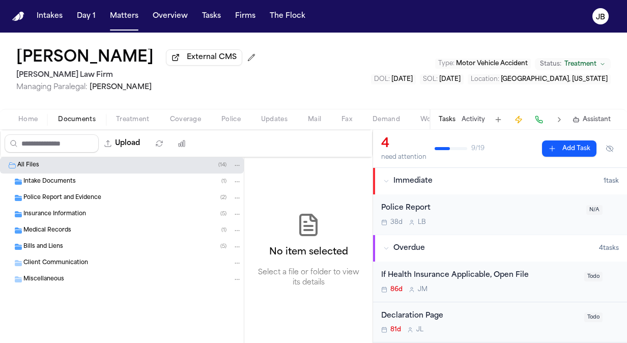
click at [64, 224] on div "Medical Records ( 1 )" at bounding box center [122, 231] width 244 height 16
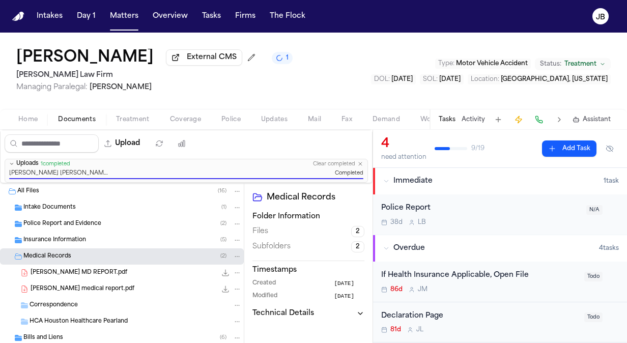
click at [37, 209] on span "Intake Documents" at bounding box center [49, 208] width 52 height 9
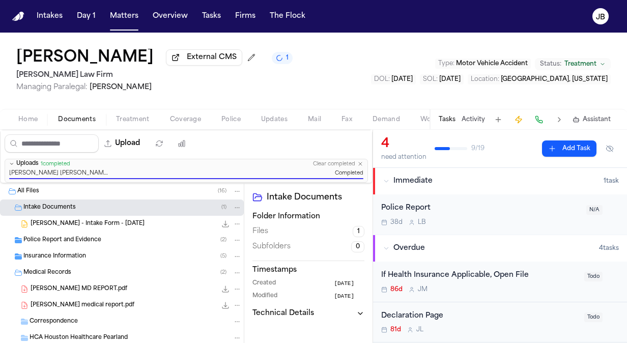
click at [90, 225] on span "J. Alegria - Intake Form - 6.24.25" at bounding box center [88, 224] width 114 height 9
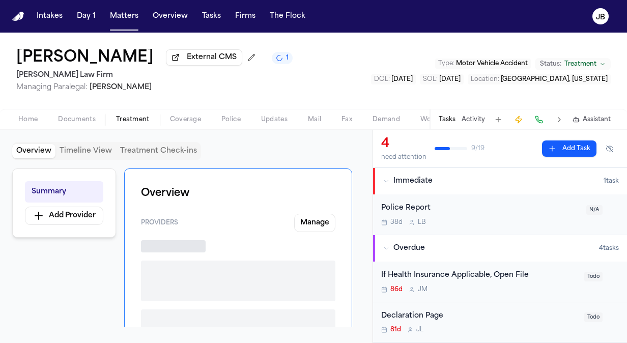
click at [134, 125] on span "button" at bounding box center [133, 125] width 46 height 1
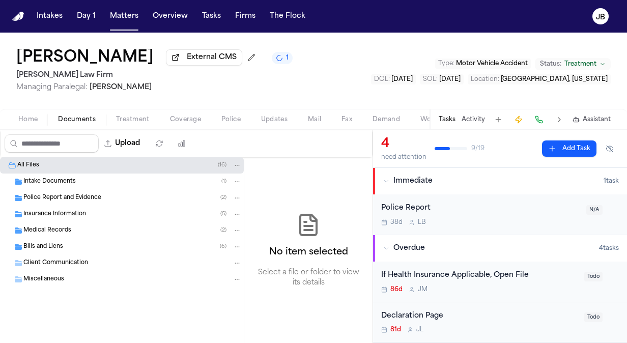
click at [84, 119] on span "Documents" at bounding box center [77, 120] width 38 height 8
click at [101, 175] on div "Intake Documents ( 1 )" at bounding box center [122, 182] width 244 height 16
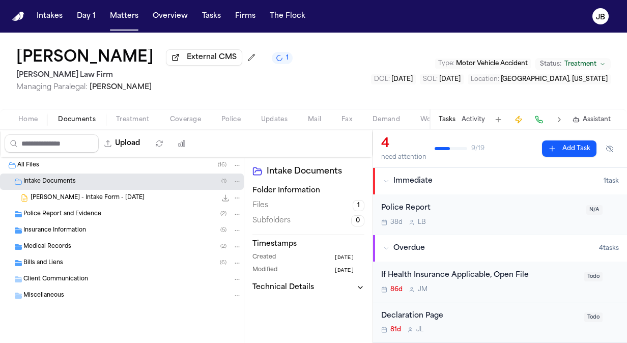
click at [119, 199] on span "J. Alegria - Intake Form - 6.24.25" at bounding box center [88, 198] width 114 height 9
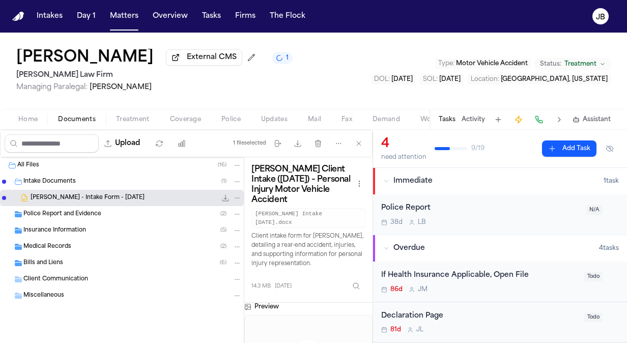
click at [225, 200] on icon "File: J. Alegria - Intake Form - 6.24.25" at bounding box center [225, 198] width 8 height 8
click at [300, 145] on icon "button" at bounding box center [298, 144] width 8 height 8
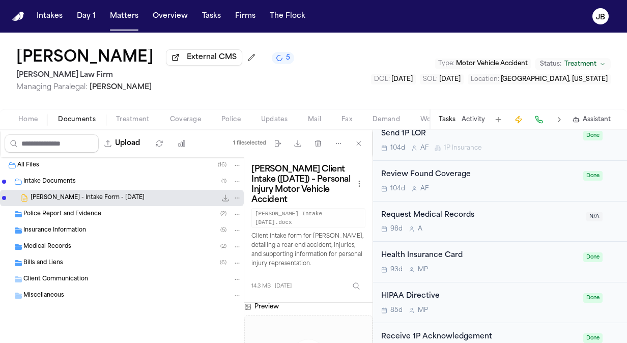
scroll to position [629, 0]
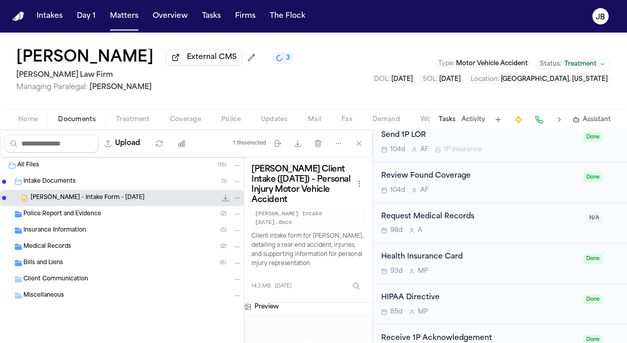
click at [525, 227] on div "98d A" at bounding box center [480, 231] width 199 height 8
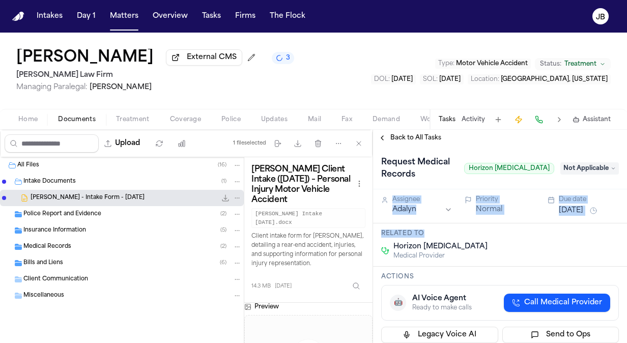
drag, startPoint x: 619, startPoint y: 180, endPoint x: 618, endPoint y: 228, distance: 47.9
drag, startPoint x: 618, startPoint y: 228, endPoint x: 613, endPoint y: 244, distance: 16.4
click at [613, 244] on div "Related to Horizon Chiropractic Medical Provider" at bounding box center [500, 245] width 254 height 43
click at [431, 142] on div "Back to All Tasks" at bounding box center [500, 138] width 254 height 16
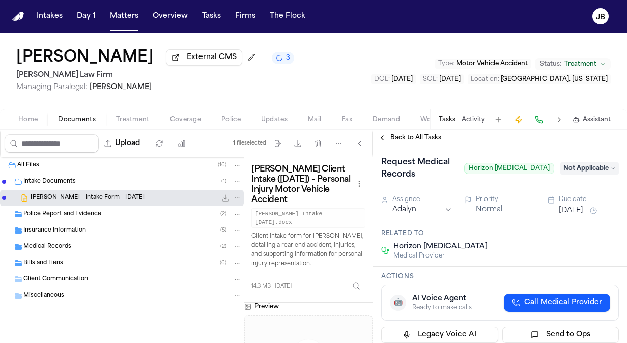
click at [430, 134] on span "Back to All Tasks" at bounding box center [416, 138] width 51 height 8
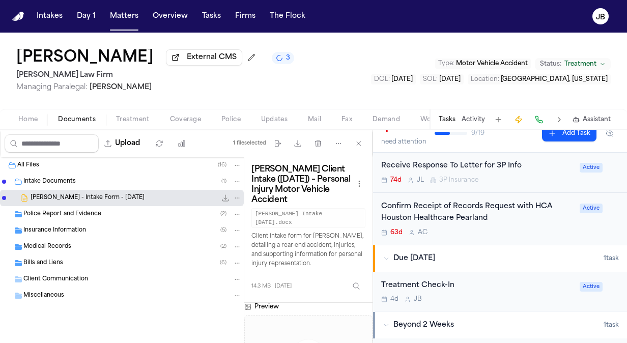
scroll to position [192, 0]
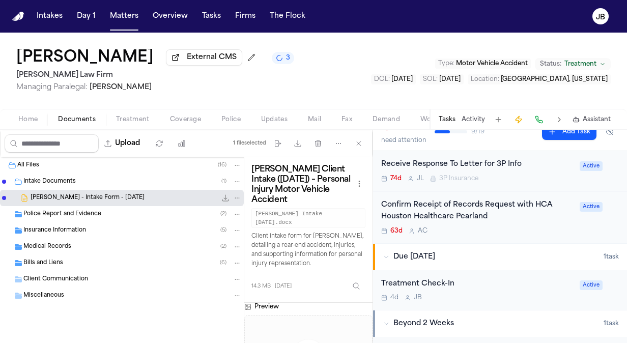
click at [540, 230] on div "63d A C" at bounding box center [477, 231] width 192 height 8
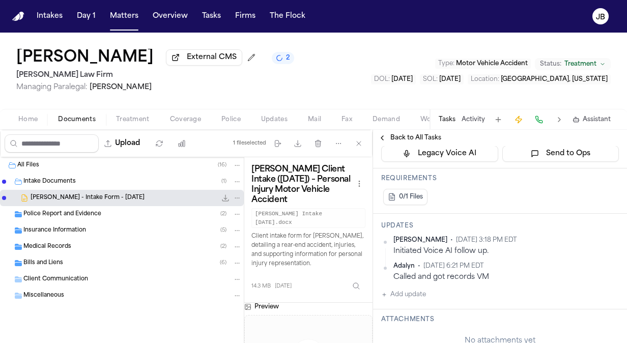
scroll to position [296, 0]
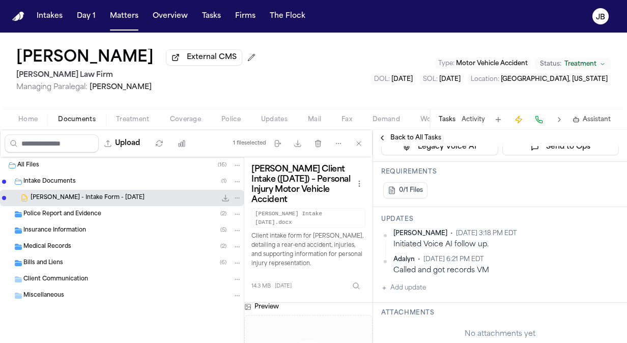
click at [113, 208] on div "Police Report and Evidence ( 2 )" at bounding box center [122, 214] width 244 height 16
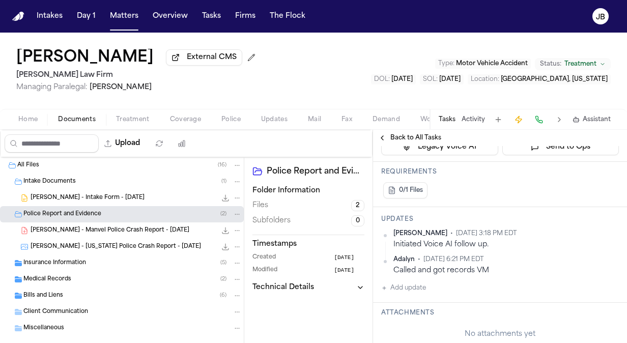
click at [94, 260] on div "Insurance Information ( 5 )" at bounding box center [132, 263] width 218 height 9
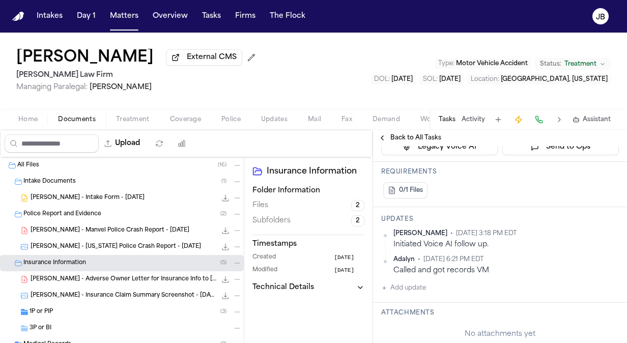
scroll to position [81, 0]
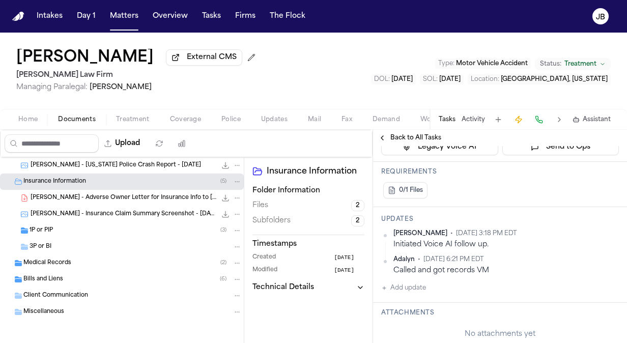
click at [73, 264] on div "Medical Records ( 2 )" at bounding box center [132, 263] width 218 height 9
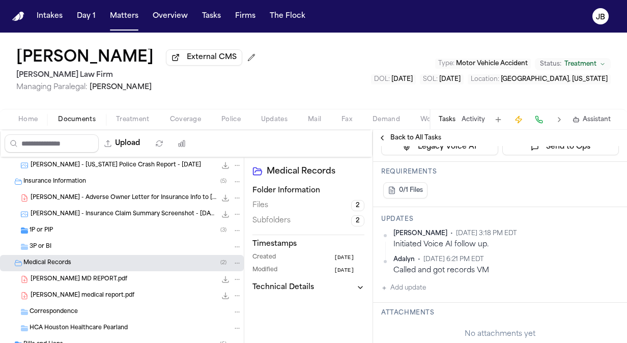
click at [124, 278] on div "ALEGRIA, JUAN MD REPORT.pdf 239.1 KB • PDF" at bounding box center [136, 279] width 211 height 10
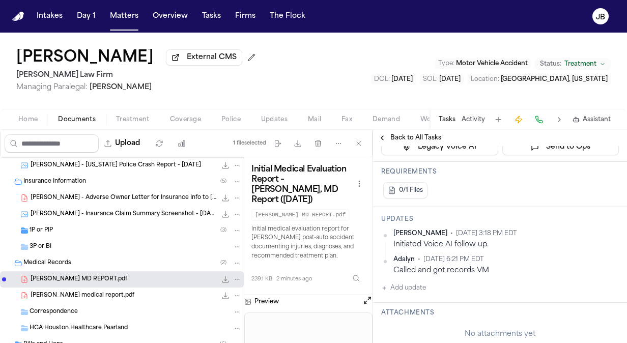
click at [364, 295] on button "Open preview" at bounding box center [368, 300] width 10 height 10
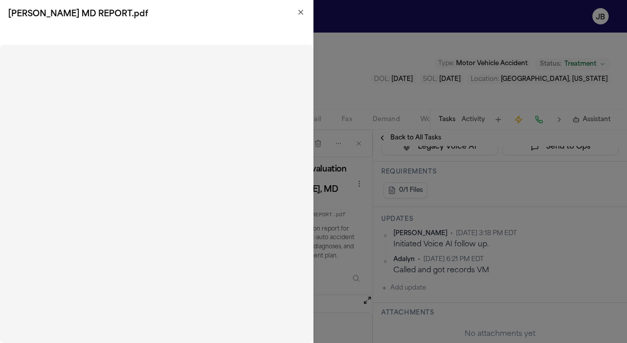
click at [300, 9] on icon "button" at bounding box center [301, 12] width 8 height 8
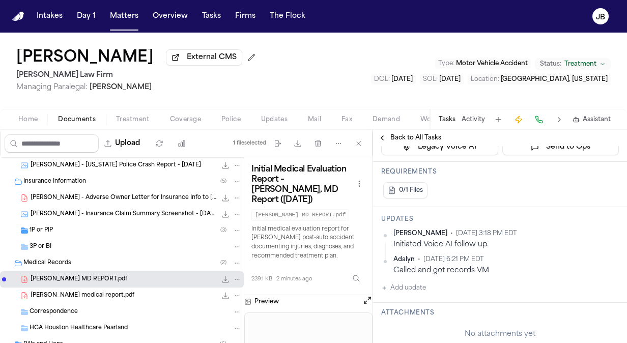
click at [146, 297] on div "Juan Alegria medical report.pdf 168.1 KB • PDF" at bounding box center [136, 296] width 211 height 10
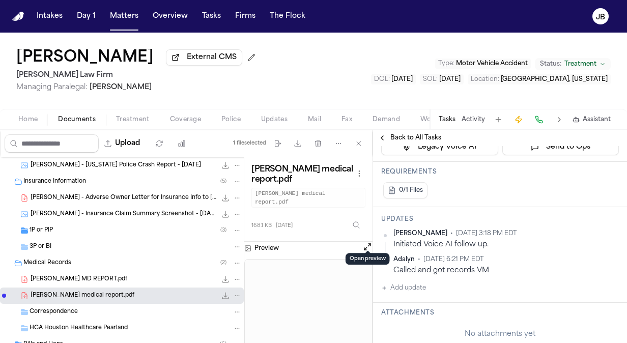
click at [365, 242] on button "Open preview" at bounding box center [368, 247] width 10 height 10
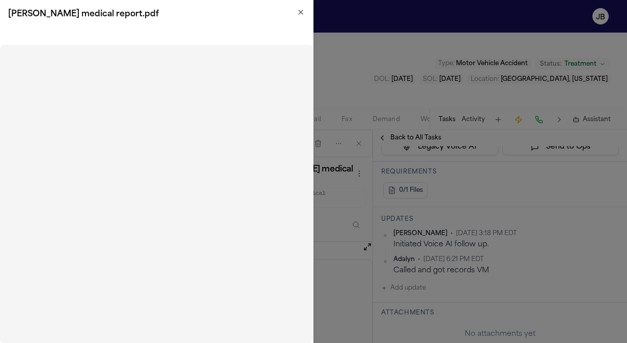
click at [300, 12] on icon "button" at bounding box center [301, 12] width 4 height 4
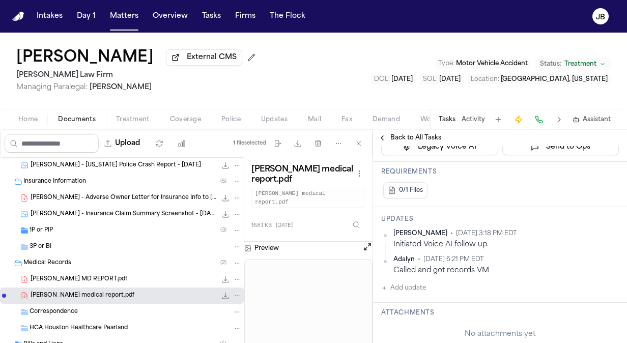
click at [212, 83] on span "Managing Paralegal: Jessica Barrett" at bounding box center [137, 87] width 243 height 10
click at [125, 13] on p "Open in external CMS" at bounding box center [116, 17] width 73 height 8
click at [131, 4] on nav "Intakes Day 1 Matters Overview Tasks Firms The [PERSON_NAME]" at bounding box center [313, 16] width 627 height 33
click at [129, 9] on button "Matters" at bounding box center [124, 16] width 37 height 18
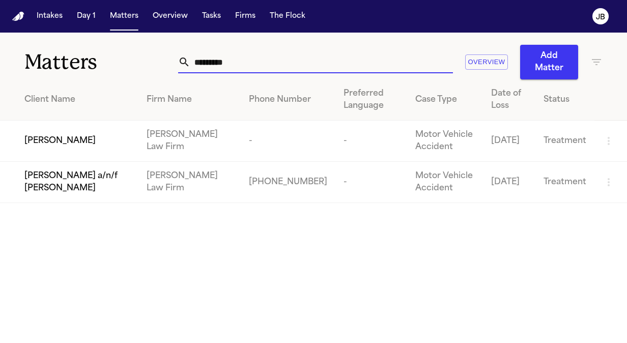
drag, startPoint x: 253, startPoint y: 70, endPoint x: 102, endPoint y: 78, distance: 151.0
click at [102, 78] on div "Matters ********* Overview Add Matter" at bounding box center [313, 56] width 627 height 47
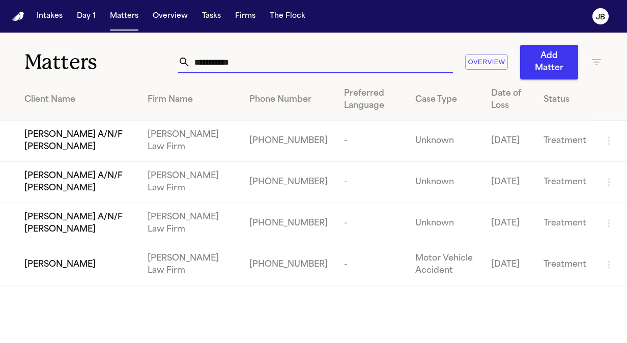
type input "**********"
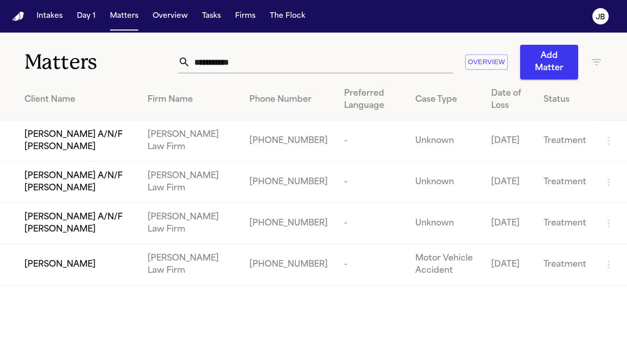
click at [100, 267] on div "[PERSON_NAME]" at bounding box center [77, 265] width 107 height 12
click at [115, 146] on span "[PERSON_NAME] A/N/F [PERSON_NAME]" at bounding box center [77, 141] width 107 height 24
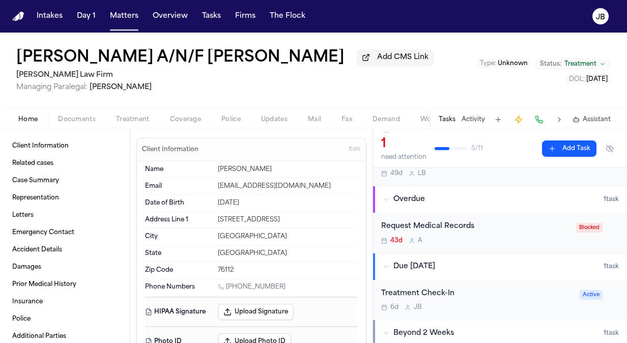
scroll to position [55, 0]
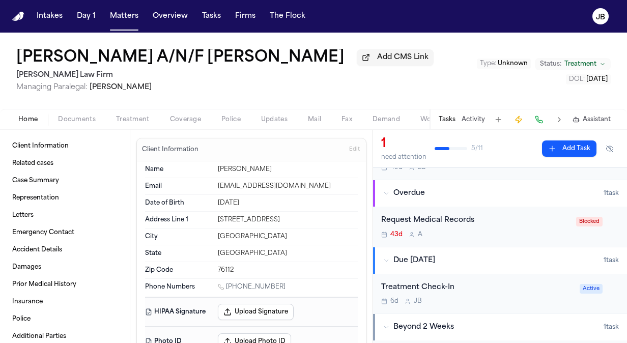
click at [521, 220] on div "Request Medical Records" at bounding box center [475, 221] width 189 height 12
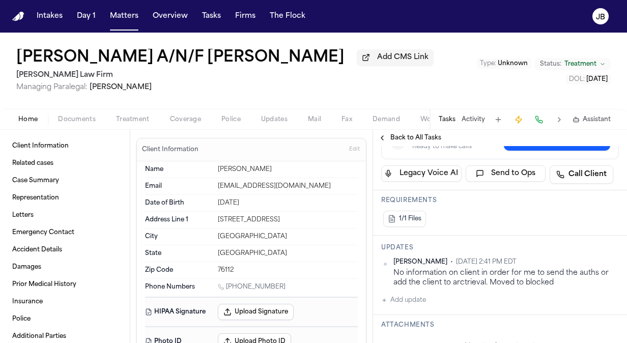
scroll to position [199, 0]
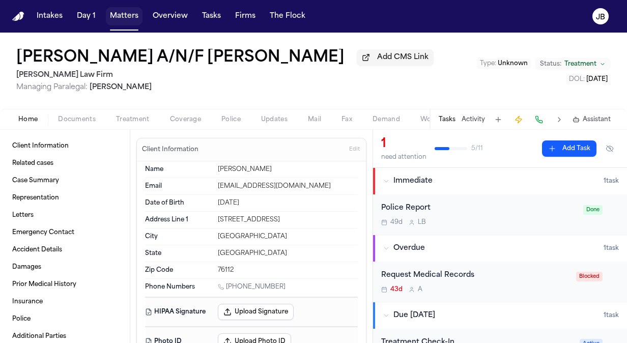
click at [127, 15] on button "Matters" at bounding box center [124, 16] width 37 height 18
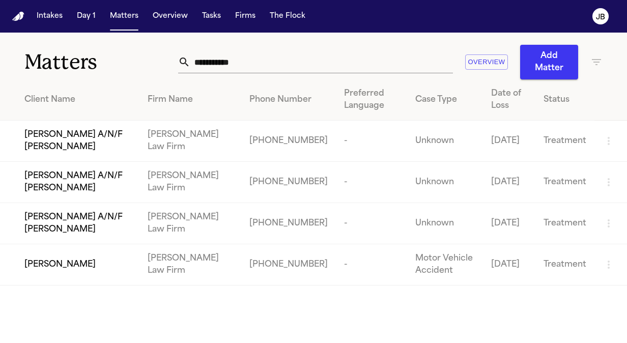
click at [63, 148] on span "[PERSON_NAME] A/N/F [PERSON_NAME]" at bounding box center [77, 141] width 107 height 24
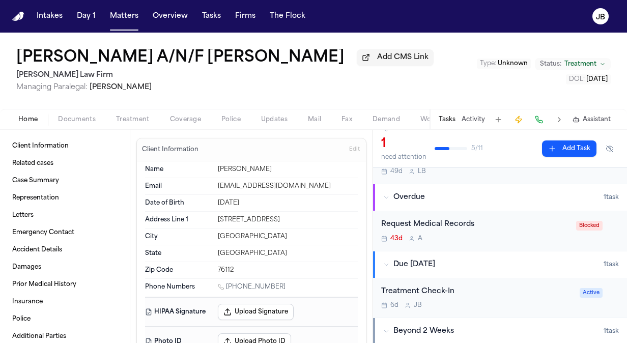
scroll to position [53, 0]
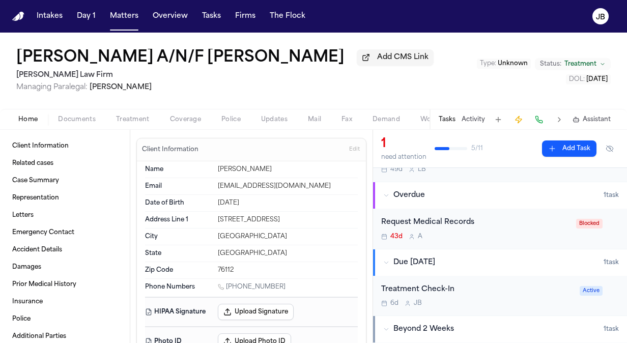
click at [516, 218] on div "Request Medical Records" at bounding box center [475, 223] width 189 height 12
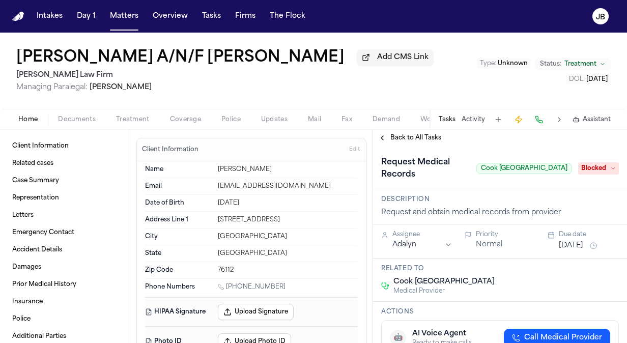
click at [596, 162] on span "Blocked" at bounding box center [598, 168] width 41 height 12
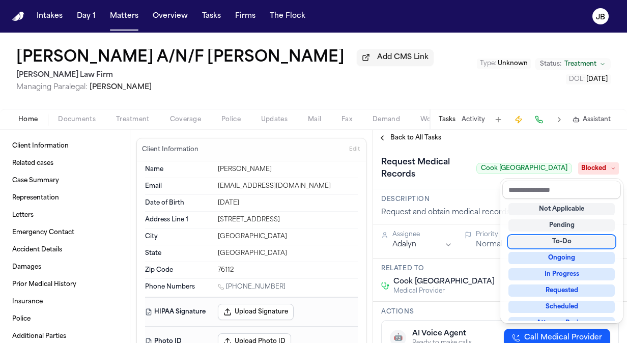
click at [560, 250] on div "Not Applicable Pending To-Do Ongoing In Progress Requested Scheduled Attorney R…" at bounding box center [562, 260] width 119 height 122
click at [568, 243] on div "To-Do" at bounding box center [562, 242] width 106 height 12
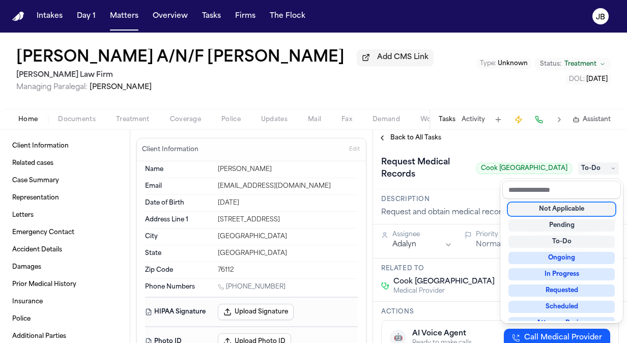
click at [520, 149] on div "Request Medical Records Cook Children's Medical Center To-Do" at bounding box center [500, 167] width 254 height 43
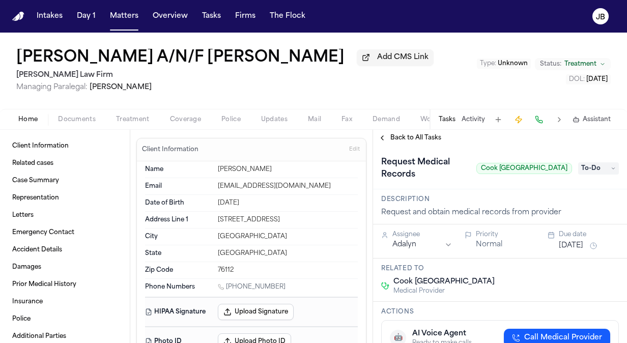
click at [576, 247] on button "Aug 28, 2025" at bounding box center [571, 246] width 24 height 10
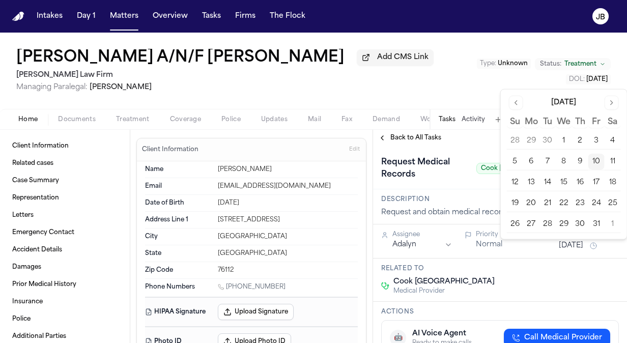
click at [530, 182] on button "13" at bounding box center [531, 183] width 16 height 16
click at [395, 75] on div "Edgar Lucio A/N/F Liam Lucio Add CMS Link Ruy Mireles Law Firm Managing Paraleg…" at bounding box center [313, 71] width 627 height 76
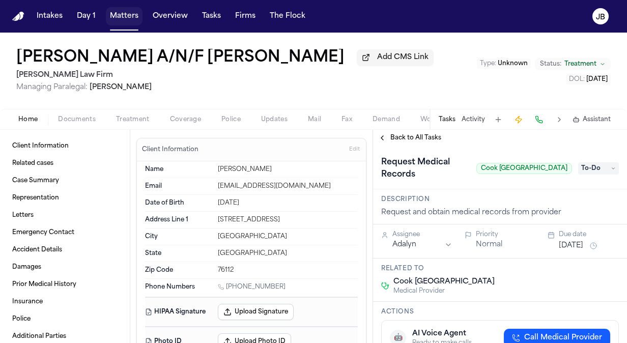
click at [120, 15] on button "Matters" at bounding box center [124, 16] width 37 height 18
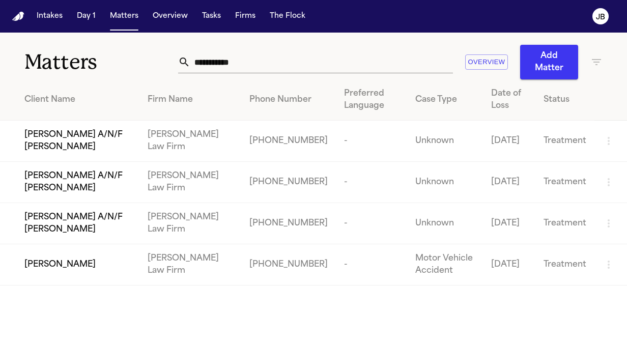
click at [71, 175] on span "[PERSON_NAME] A/N/F [PERSON_NAME]" at bounding box center [77, 182] width 107 height 24
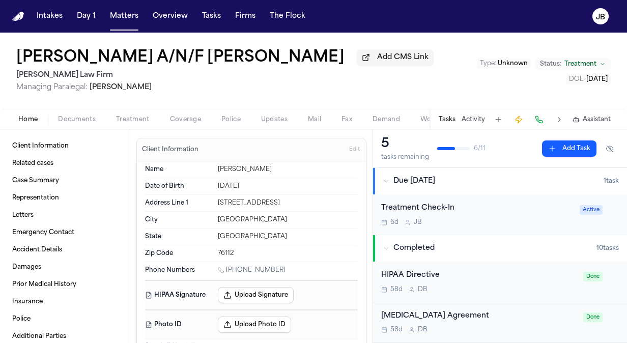
click at [386, 178] on icon "button" at bounding box center [386, 181] width 6 height 6
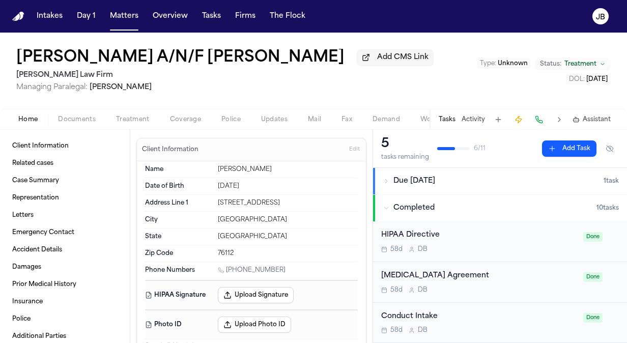
click at [386, 178] on icon "button" at bounding box center [386, 181] width 6 height 6
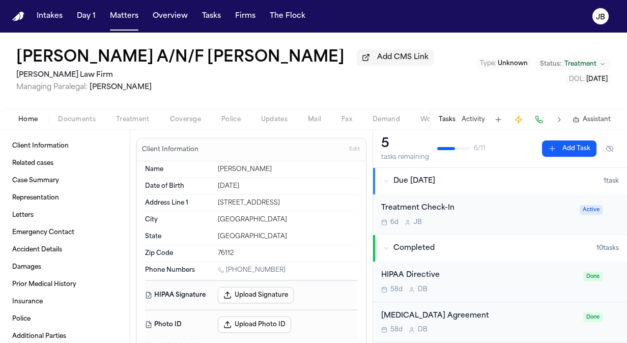
click at [472, 117] on button "Activity" at bounding box center [473, 120] width 23 height 8
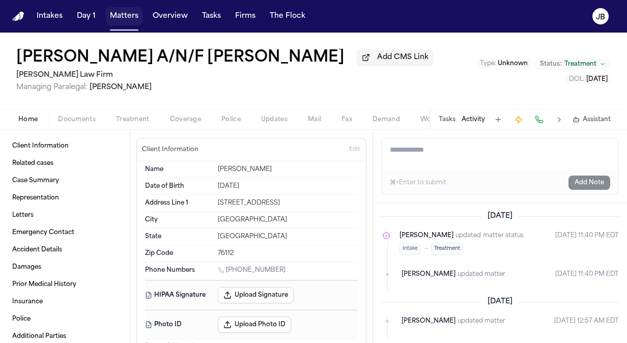
click at [122, 16] on button "Matters" at bounding box center [124, 16] width 37 height 18
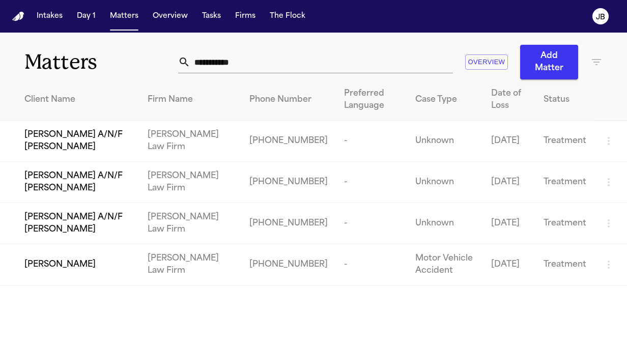
click at [61, 143] on span "[PERSON_NAME] A/N/F [PERSON_NAME]" at bounding box center [77, 141] width 107 height 24
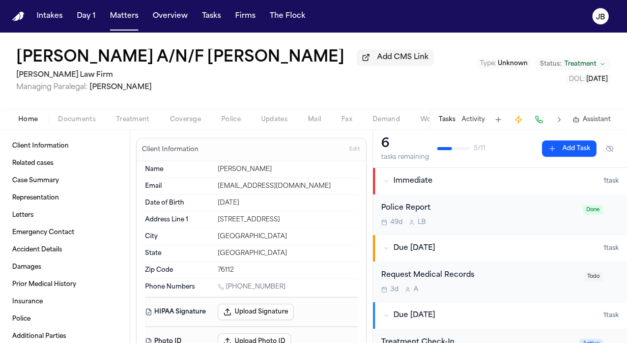
click at [192, 118] on span "Coverage" at bounding box center [185, 120] width 31 height 8
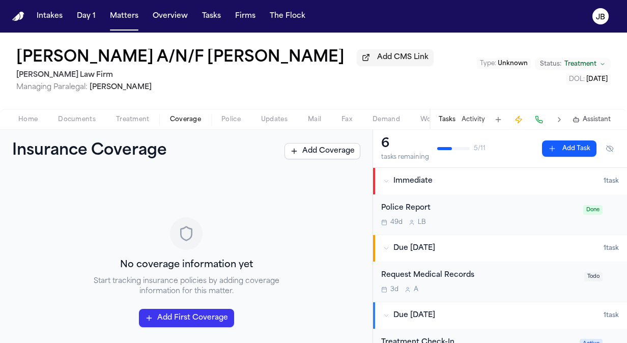
click at [129, 114] on button "Treatment" at bounding box center [133, 120] width 54 height 12
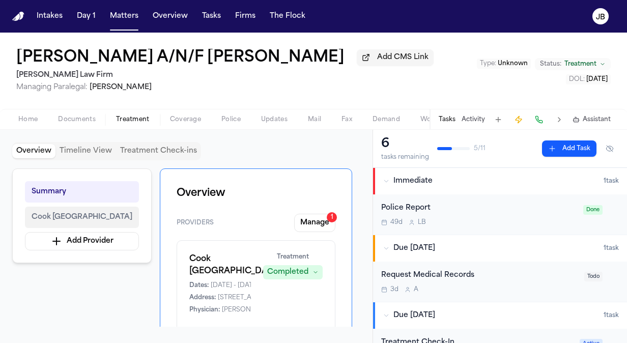
click at [109, 216] on span "Cook Children's Medical Center" at bounding box center [82, 217] width 101 height 12
drag, startPoint x: 228, startPoint y: 293, endPoint x: 191, endPoint y: 255, distance: 53.7
click at [191, 255] on div "Cook Children's Medical Center Dates: 8/11/2025 - 8/11/2025 Address: 801 7th Av…" at bounding box center [256, 309] width 159 height 138
copy h1 "Cook Children's Medical Center"
click at [131, 6] on nav "Intakes Day 1 Matters Overview Tasks Firms The [PERSON_NAME]" at bounding box center [313, 16] width 627 height 33
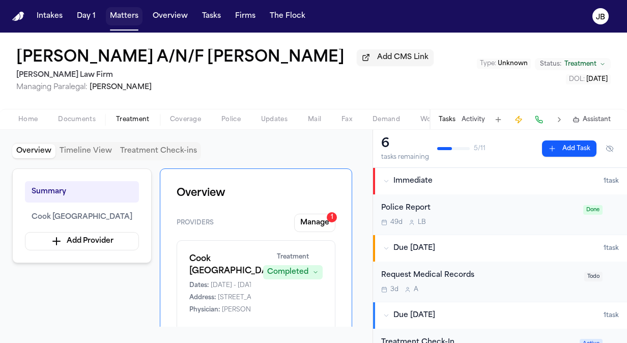
click at [130, 10] on button "Matters" at bounding box center [124, 16] width 37 height 18
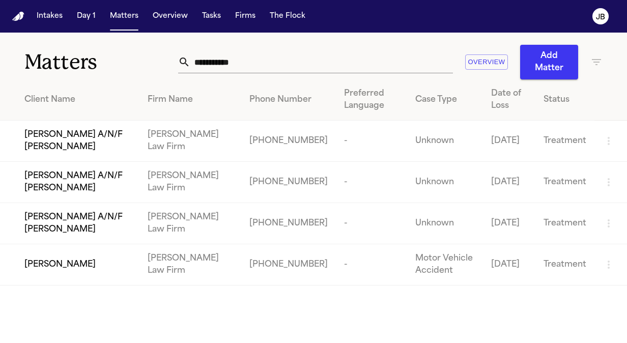
click at [84, 180] on span "[PERSON_NAME] A/N/F [PERSON_NAME]" at bounding box center [77, 182] width 107 height 24
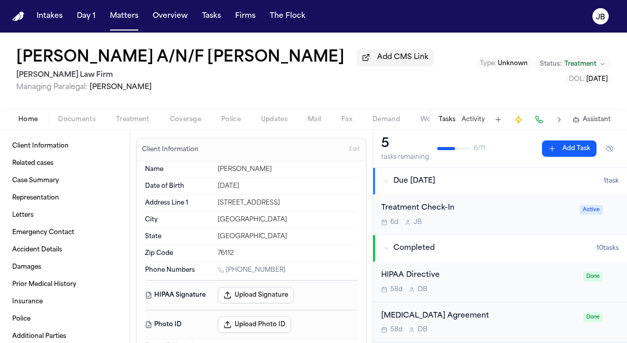
click at [124, 121] on span "Treatment" at bounding box center [133, 120] width 34 height 8
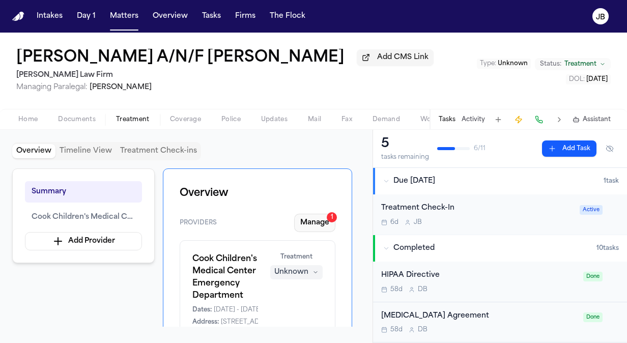
click at [325, 223] on button "Manage 1" at bounding box center [314, 223] width 41 height 18
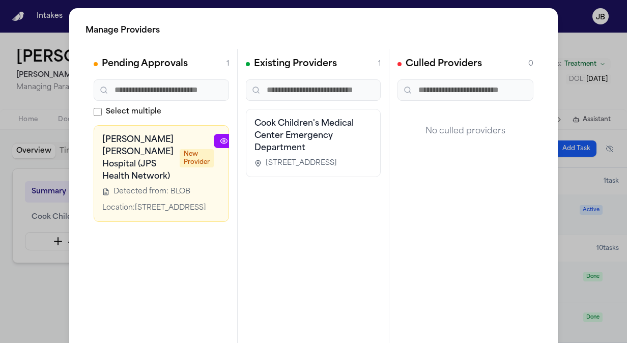
click at [244, 144] on icon "button" at bounding box center [248, 141] width 8 height 8
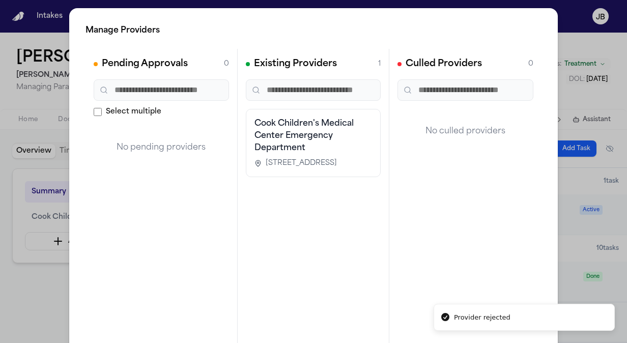
click at [18, 297] on div "Manage Providers Pending Approvals 0 Select multiple No pending providers Exist…" at bounding box center [313, 206] width 627 height 413
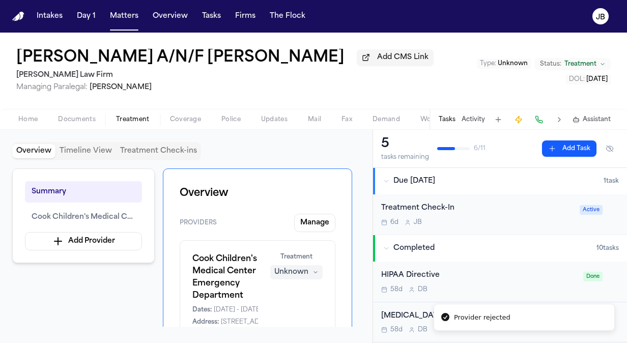
click at [567, 154] on button "Add Task" at bounding box center [569, 149] width 54 height 16
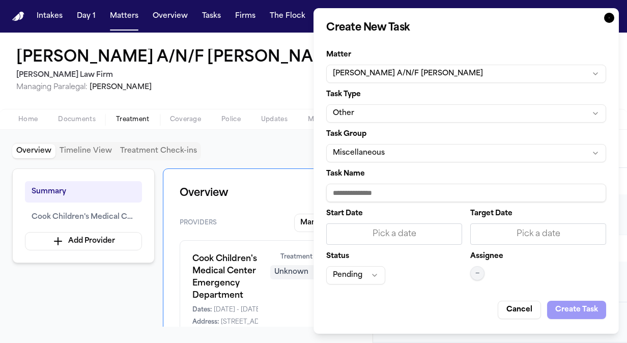
click at [369, 114] on button "Other" at bounding box center [466, 113] width 280 height 18
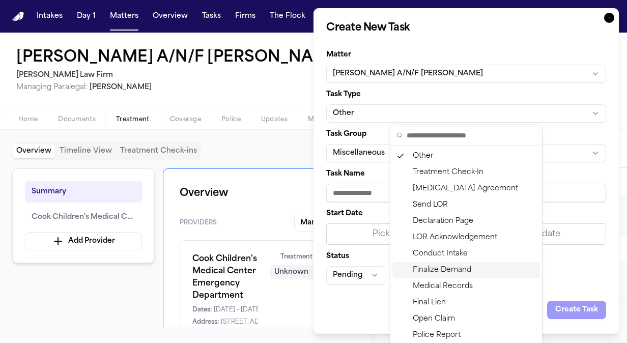
click at [463, 277] on div "Finalize Demand" at bounding box center [467, 270] width 148 height 16
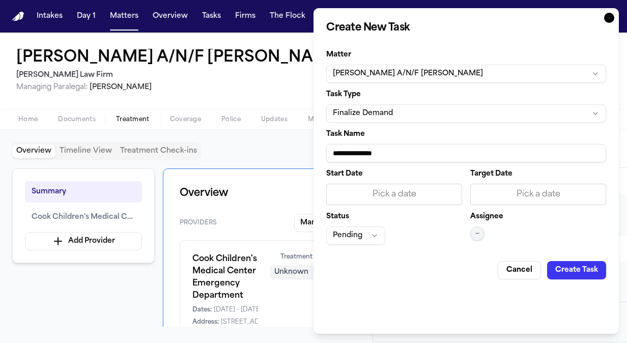
click at [411, 115] on button "Finalize Demand" at bounding box center [466, 113] width 280 height 18
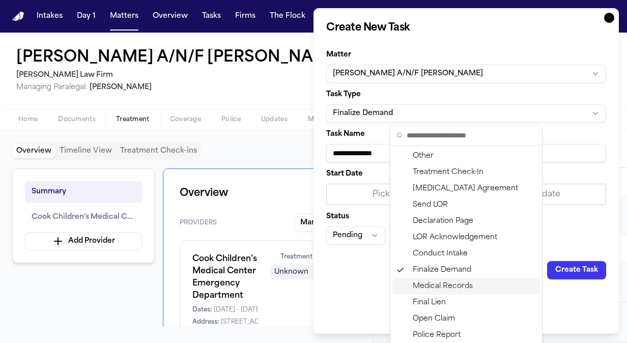
click at [446, 289] on div "Medical Records" at bounding box center [467, 287] width 148 height 16
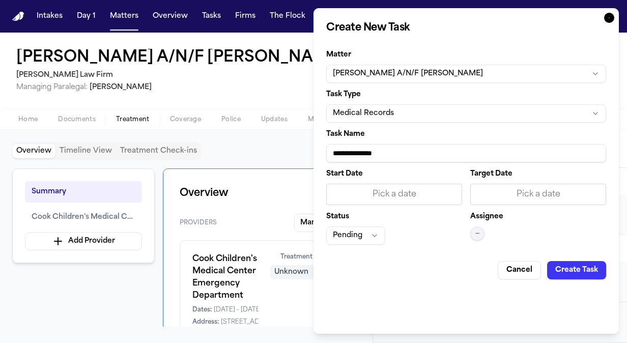
drag, startPoint x: 407, startPoint y: 154, endPoint x: 247, endPoint y: 149, distance: 159.9
click at [247, 149] on body "Intakes Day 1 Matters Overview Tasks Firms The Flock JB Edgar Lucio A/N/F Jayde…" at bounding box center [313, 171] width 627 height 343
type input "*"
type input "**********"
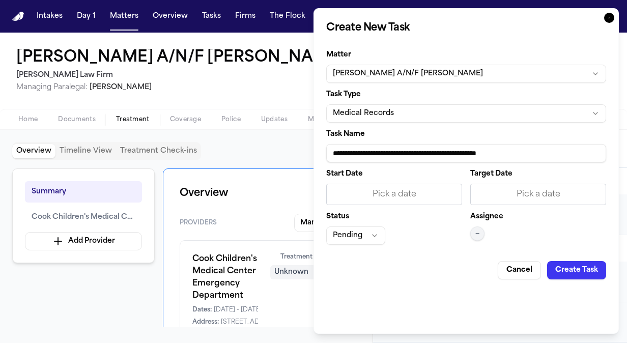
click at [371, 237] on button "Pending" at bounding box center [355, 236] width 59 height 18
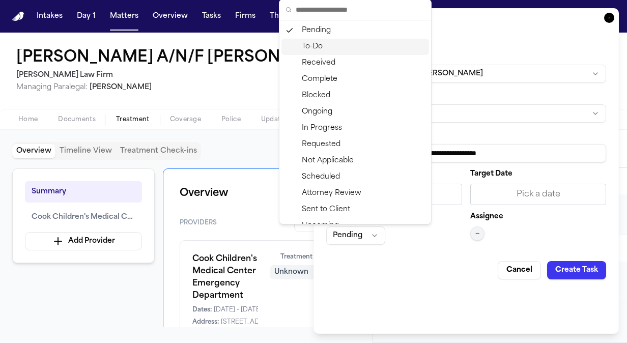
drag, startPoint x: 340, startPoint y: 55, endPoint x: 344, endPoint y: 44, distance: 12.1
click at [344, 44] on div "Pending To-Do Received Complete Blocked Ongoing In Progress Requested Not Appli…" at bounding box center [356, 160] width 148 height 277
click at [344, 44] on div "To-Do" at bounding box center [356, 47] width 148 height 16
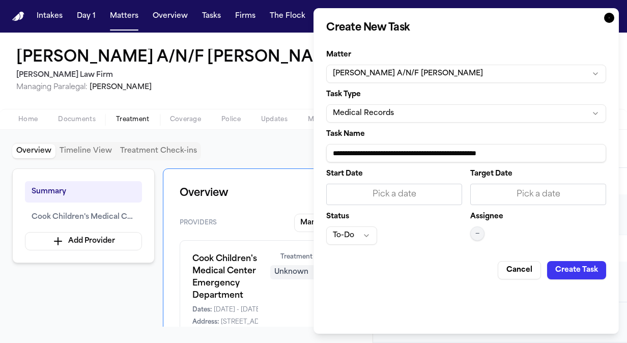
click at [482, 237] on button "—" at bounding box center [477, 234] width 14 height 14
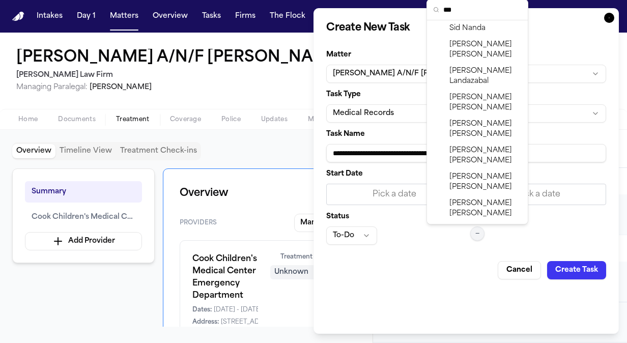
scroll to position [10, 0]
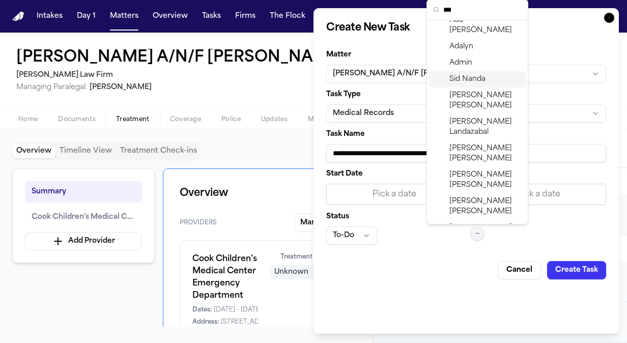
type input "***"
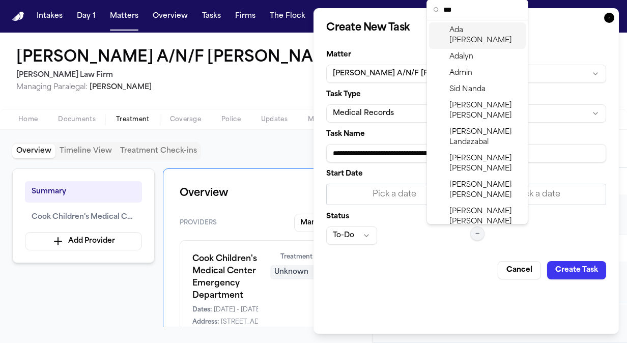
click at [491, 30] on span "Ada Martinez" at bounding box center [486, 35] width 72 height 20
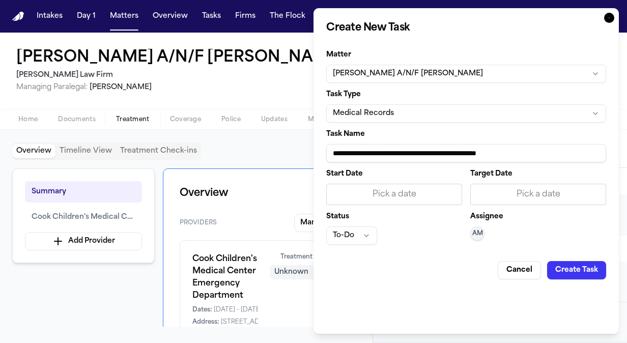
click at [574, 232] on div "Assignee AM" at bounding box center [538, 229] width 136 height 32
click at [557, 268] on button "Create Task" at bounding box center [576, 270] width 59 height 18
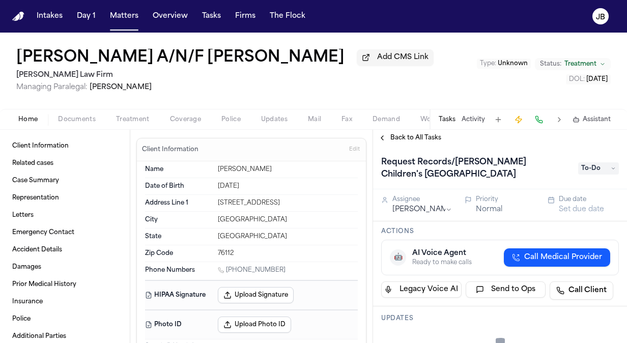
click at [578, 211] on button "Set due date" at bounding box center [581, 210] width 45 height 10
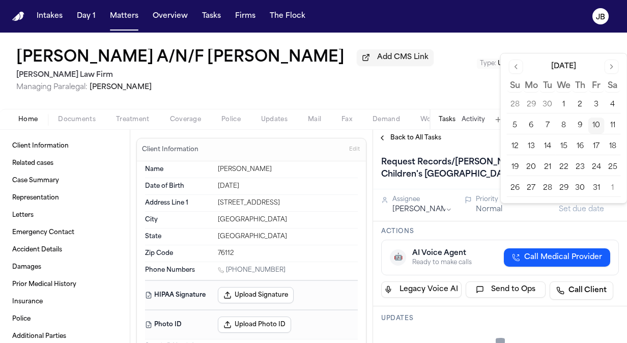
click at [526, 144] on button "13" at bounding box center [531, 146] width 16 height 16
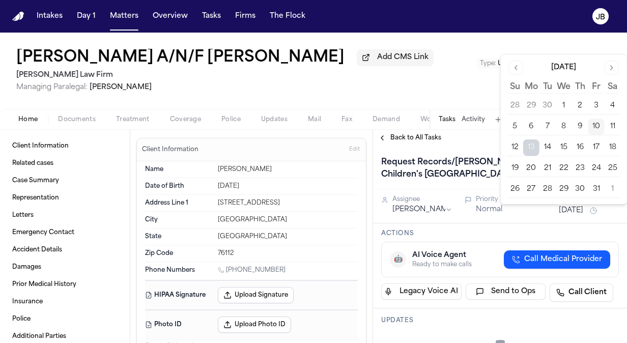
click at [393, 96] on div "Edgar Lucio A/N/F Jayden Lucio Add CMS Link Ruy Mireles Law Firm Managing Paral…" at bounding box center [313, 71] width 627 height 76
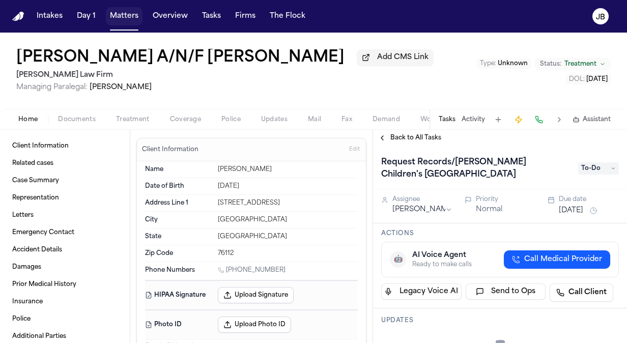
click at [134, 13] on button "Matters" at bounding box center [124, 16] width 37 height 18
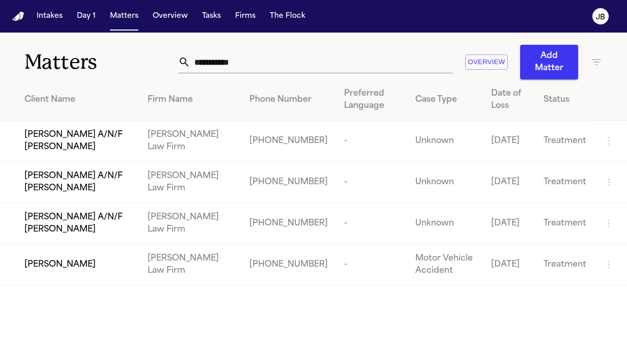
click at [116, 226] on span "[PERSON_NAME] A/N/F [PERSON_NAME]" at bounding box center [77, 223] width 107 height 24
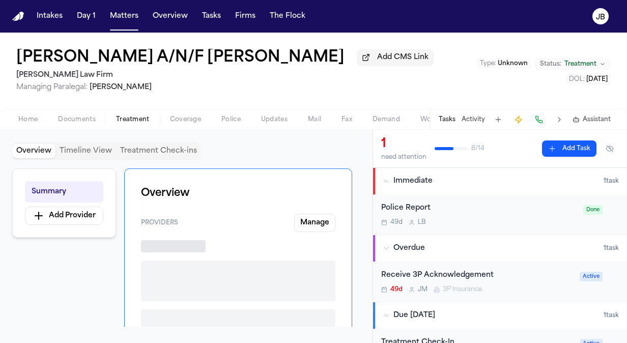
click at [133, 117] on span "Treatment" at bounding box center [133, 120] width 34 height 8
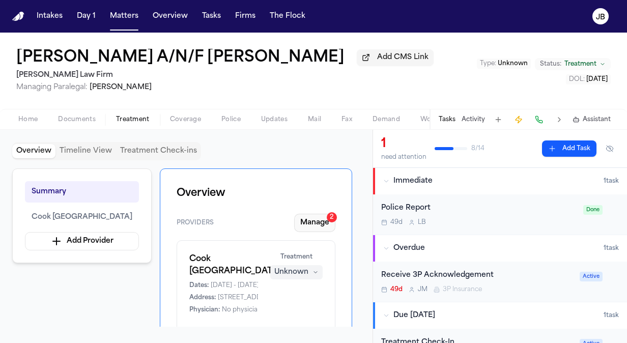
click at [315, 221] on button "Manage 2" at bounding box center [314, 223] width 41 height 18
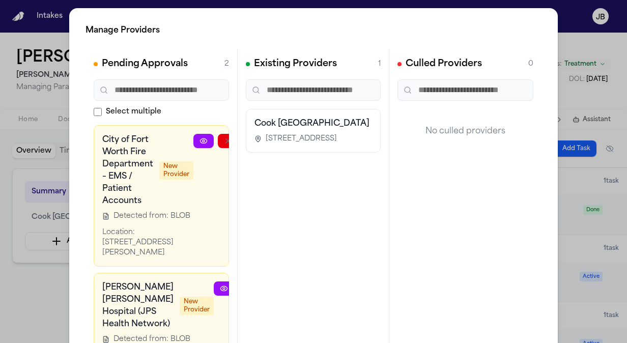
drag, startPoint x: 206, startPoint y: 169, endPoint x: 275, endPoint y: 161, distance: 69.7
click at [275, 161] on div "Pending Approvals 2 Select multiple City of Fort Worth Fire Department – EMS / …" at bounding box center [314, 202] width 456 height 306
drag, startPoint x: 275, startPoint y: 161, endPoint x: 217, endPoint y: 140, distance: 61.9
click at [218, 140] on button "button" at bounding box center [228, 141] width 20 height 14
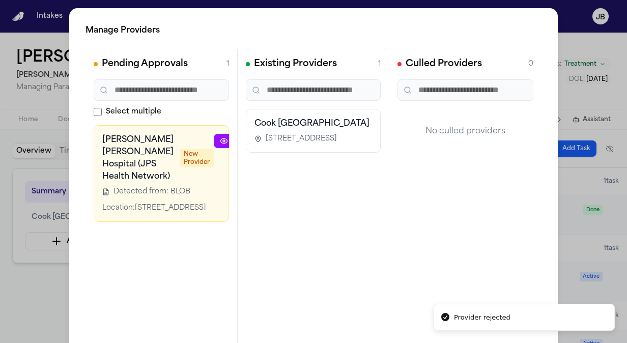
click at [244, 140] on icon "button" at bounding box center [248, 141] width 8 height 8
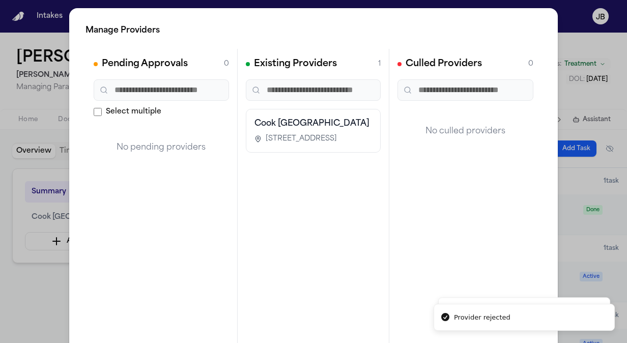
click at [25, 312] on div "Manage Providers Pending Approvals 0 Select multiple No pending providers Exist…" at bounding box center [313, 206] width 627 height 413
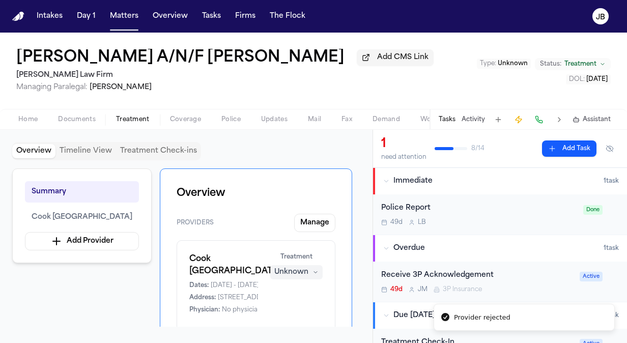
click at [295, 275] on div "Unknown" at bounding box center [291, 272] width 34 height 10
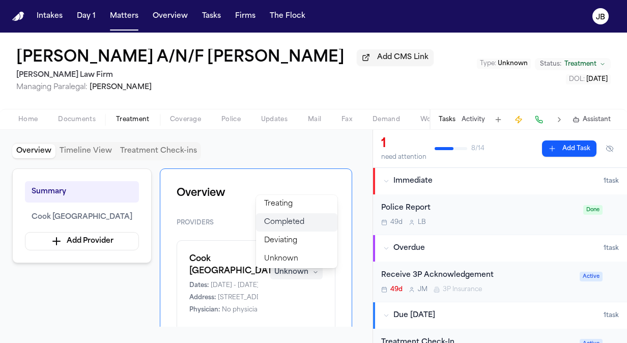
click at [297, 220] on span "Completed" at bounding box center [284, 222] width 40 height 10
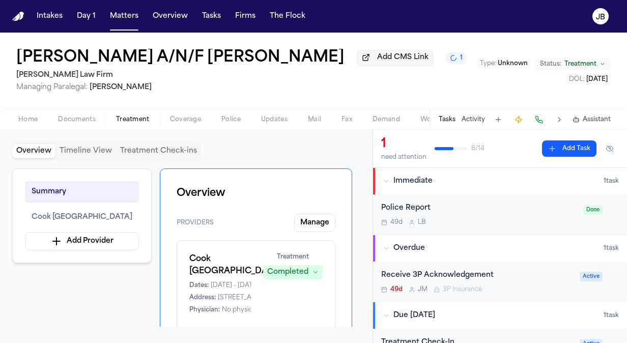
click at [478, 117] on button "Activity" at bounding box center [473, 120] width 23 height 8
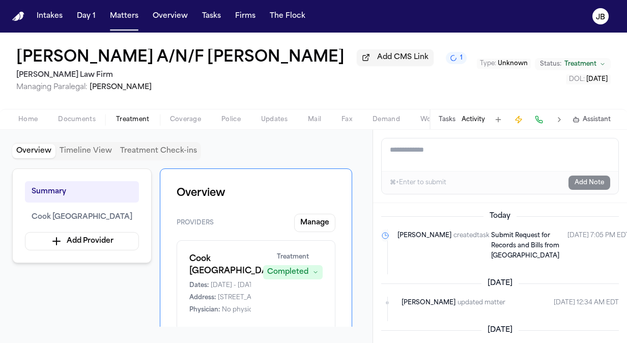
click at [446, 119] on button "Tasks" at bounding box center [447, 120] width 17 height 8
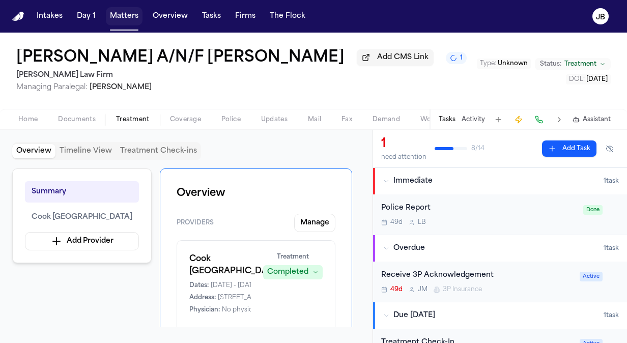
click at [116, 11] on button "Matters" at bounding box center [124, 16] width 37 height 18
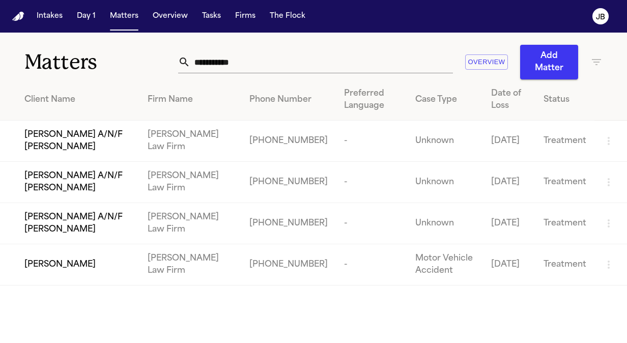
click at [50, 261] on span "[PERSON_NAME]" at bounding box center [59, 265] width 71 height 12
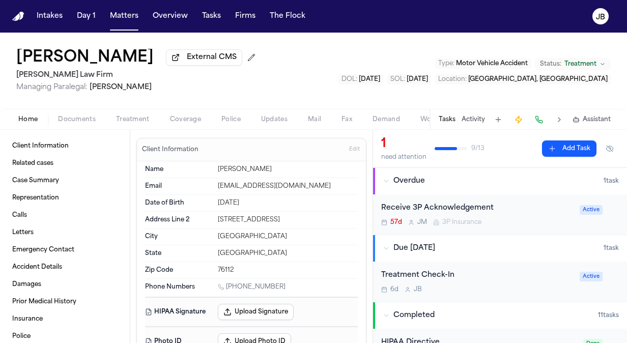
click at [96, 112] on div "Home Documents Treatment Coverage Police Updates Mail Fax Demand Workspaces Art…" at bounding box center [313, 119] width 627 height 20
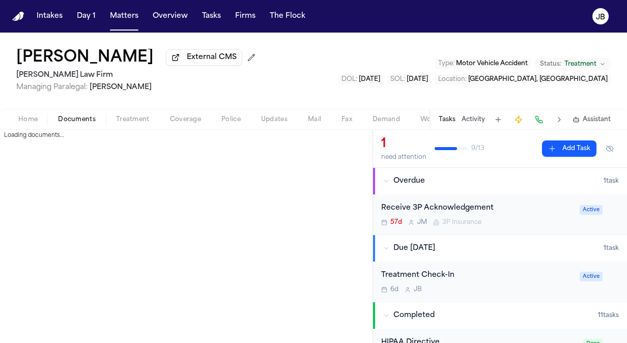
click at [86, 118] on span "Documents" at bounding box center [77, 120] width 38 height 8
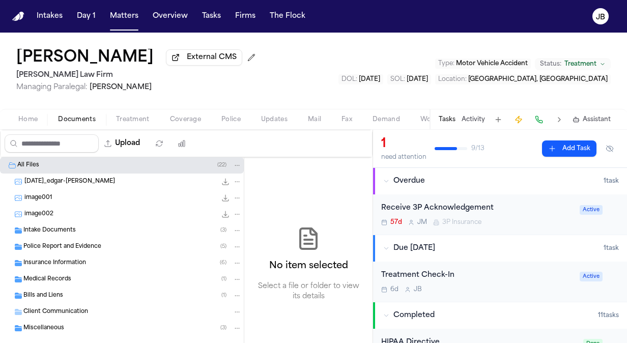
click at [63, 292] on div "Bills and Liens ( 1 )" at bounding box center [132, 295] width 218 height 9
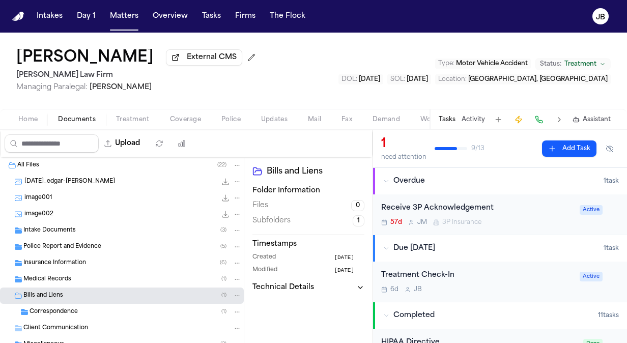
click at [115, 315] on div "Correspondence ( 1 )" at bounding box center [136, 312] width 212 height 9
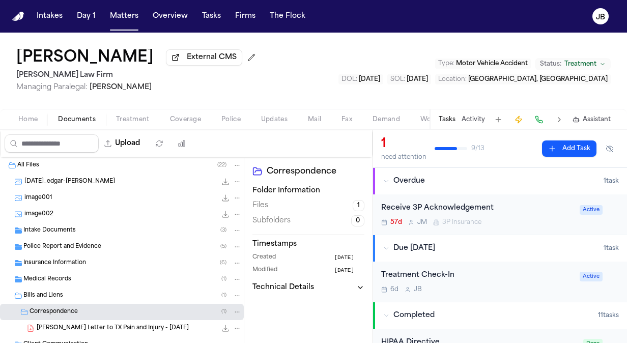
scroll to position [46, 0]
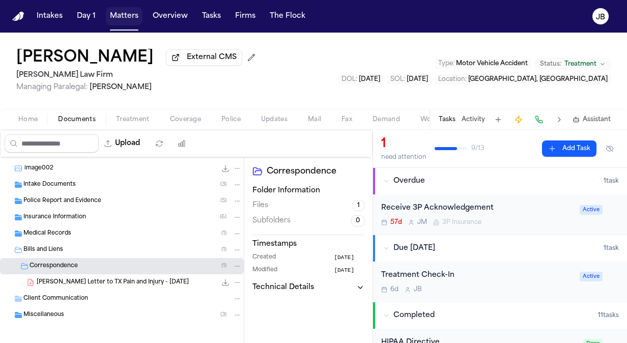
click at [127, 19] on button "Matters" at bounding box center [124, 16] width 37 height 18
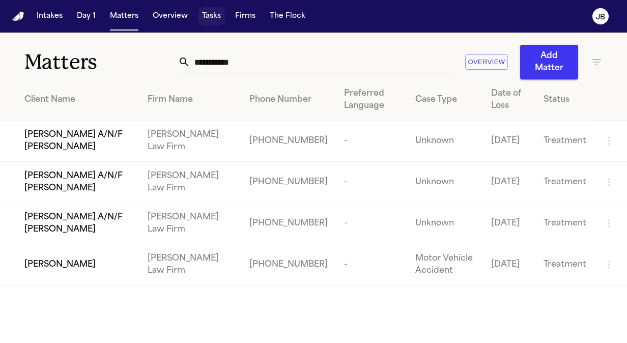
click at [211, 11] on button "Tasks" at bounding box center [211, 16] width 27 height 18
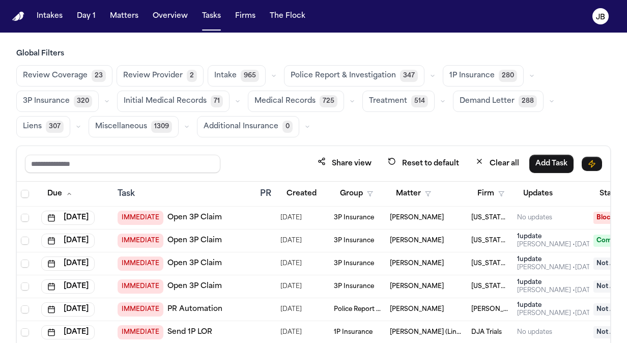
click at [385, 101] on span "Treatment" at bounding box center [388, 101] width 38 height 10
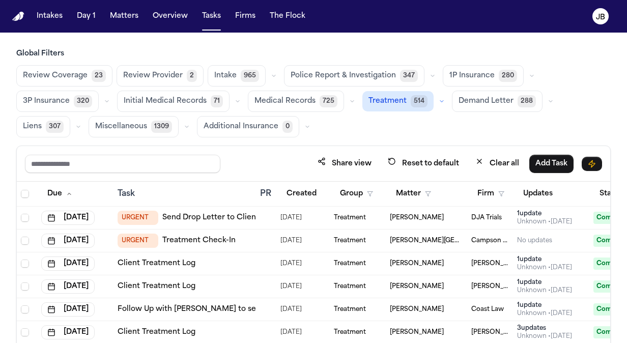
click at [439, 101] on icon "button" at bounding box center [442, 101] width 6 height 6
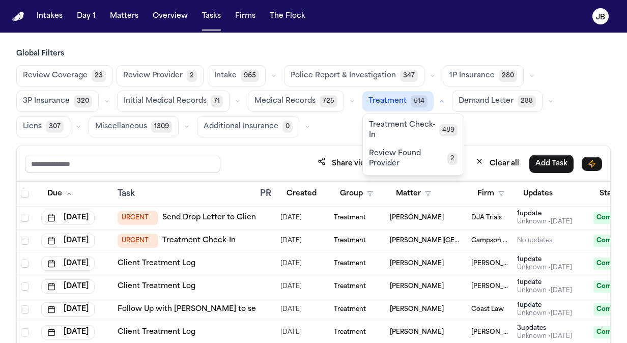
click at [403, 117] on button "Treatment Check-In 489" at bounding box center [413, 130] width 101 height 29
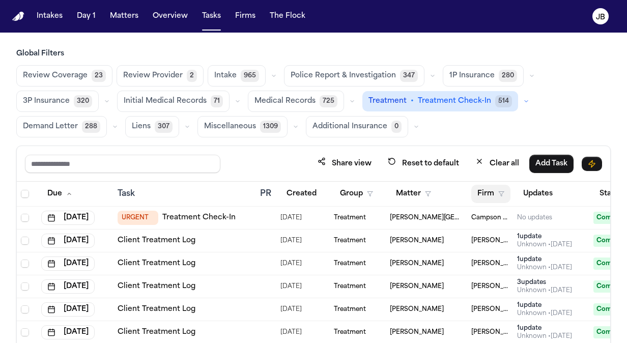
click at [502, 191] on icon "button" at bounding box center [501, 194] width 6 height 6
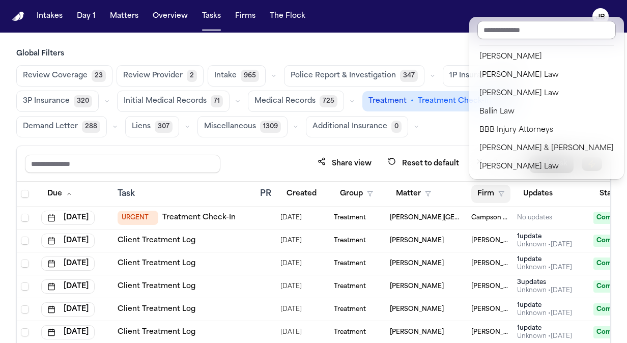
click at [502, 24] on input "text" at bounding box center [547, 30] width 138 height 18
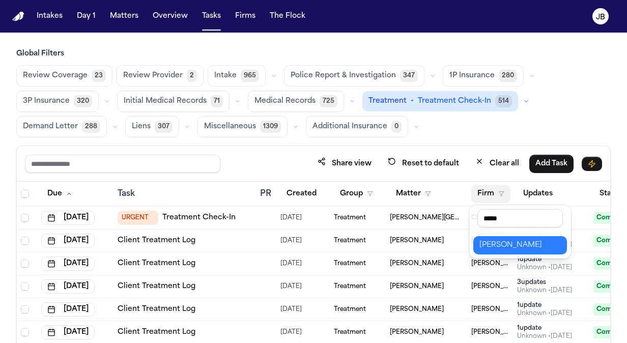
type input "*****"
click at [513, 247] on div "[PERSON_NAME]" at bounding box center [520, 245] width 81 height 12
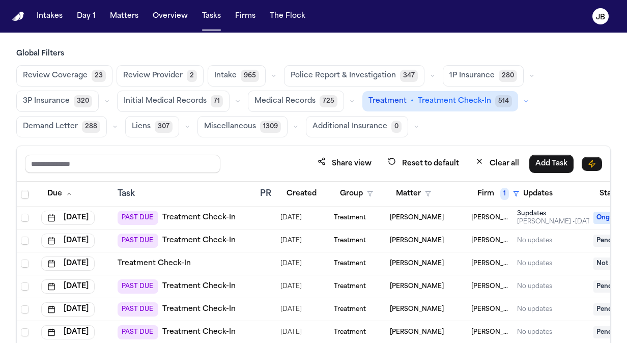
scroll to position [465, 0]
click at [611, 128] on div "Review Coverage 23 Review Provider 2 Intake 965 Police Report & Investigation 3…" at bounding box center [313, 101] width 595 height 72
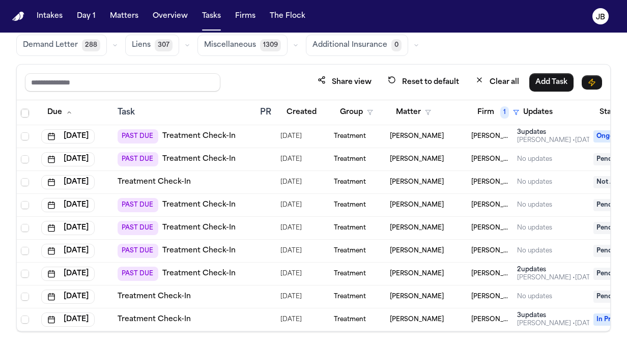
click at [257, 263] on td at bounding box center [266, 274] width 20 height 23
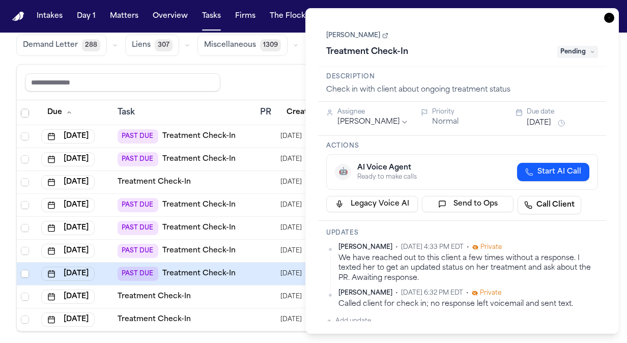
click at [585, 53] on span "Pending" at bounding box center [578, 52] width 41 height 12
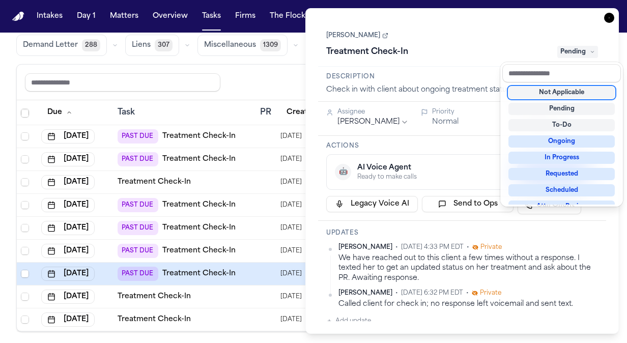
click at [563, 96] on div "Not Applicable" at bounding box center [562, 93] width 106 height 12
click at [359, 34] on div "JADE DAMINO Treatment Check-In Not Applicable" at bounding box center [462, 44] width 272 height 31
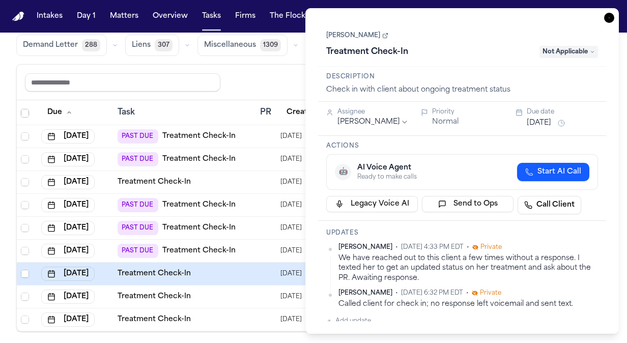
click at [359, 34] on link "[PERSON_NAME]" at bounding box center [357, 36] width 62 height 8
click at [610, 19] on icon "button" at bounding box center [609, 18] width 10 height 10
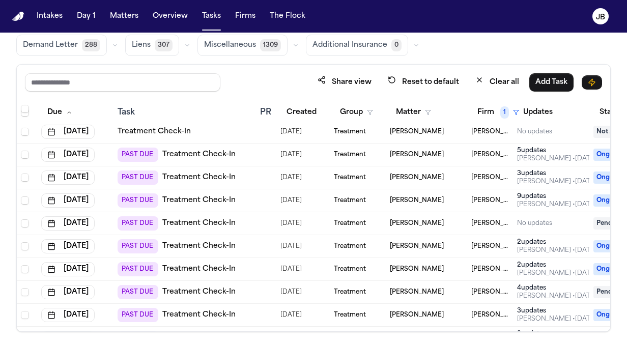
scroll to position [258, 0]
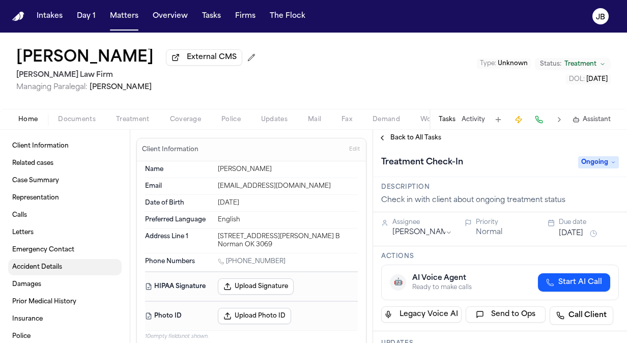
scroll to position [175, 0]
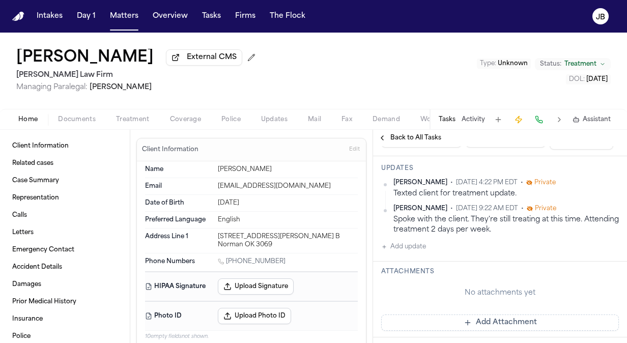
click at [81, 114] on button "Documents" at bounding box center [77, 120] width 58 height 12
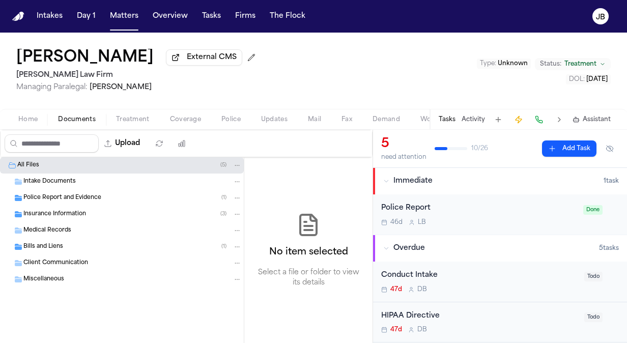
click at [84, 185] on div "Intake Documents" at bounding box center [132, 181] width 218 height 9
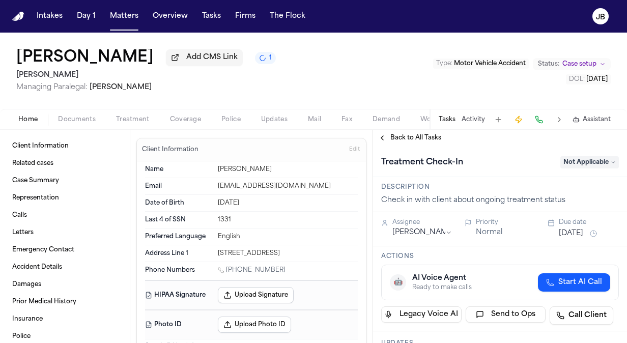
click at [589, 61] on span "Case setup" at bounding box center [580, 64] width 34 height 8
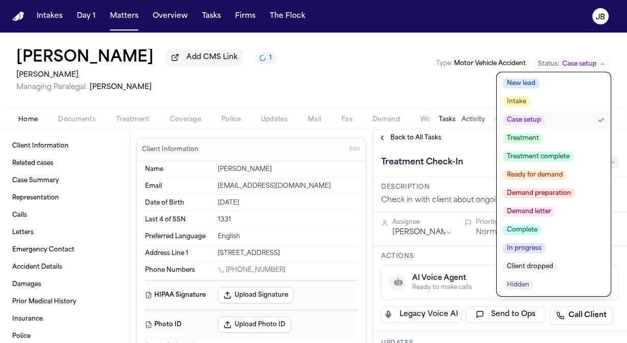
click at [541, 262] on span "Client dropped" at bounding box center [530, 267] width 54 height 10
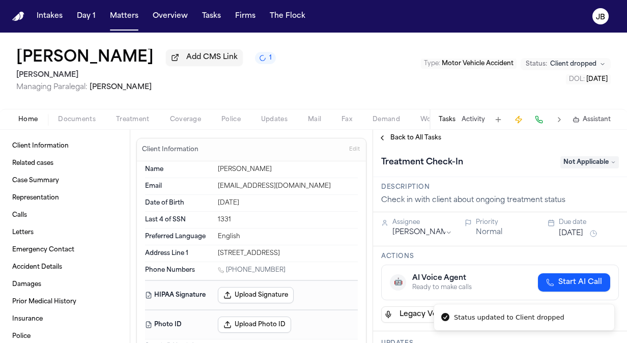
click at [79, 111] on div "Home Documents Treatment Coverage Police Updates Mail Fax Demand Workspaces Art…" at bounding box center [313, 119] width 627 height 20
click at [79, 112] on div "Home Documents Treatment Coverage Police Updates Mail Fax Demand Workspaces Art…" at bounding box center [313, 119] width 627 height 20
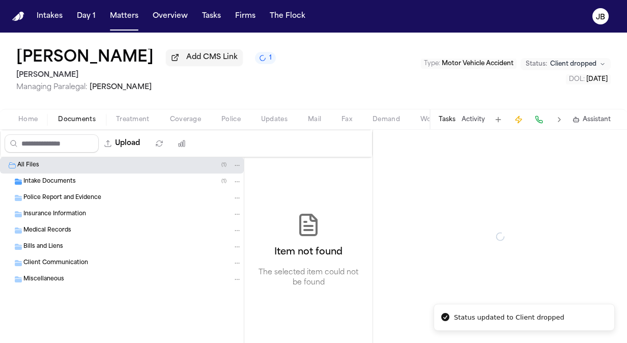
click at [75, 121] on span "Documents" at bounding box center [77, 120] width 38 height 8
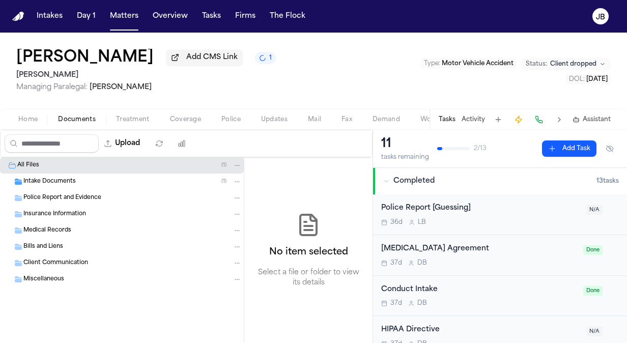
click at [73, 186] on div "Intake Documents ( 1 )" at bounding box center [122, 182] width 244 height 16
